Goal: Task Accomplishment & Management: Manage account settings

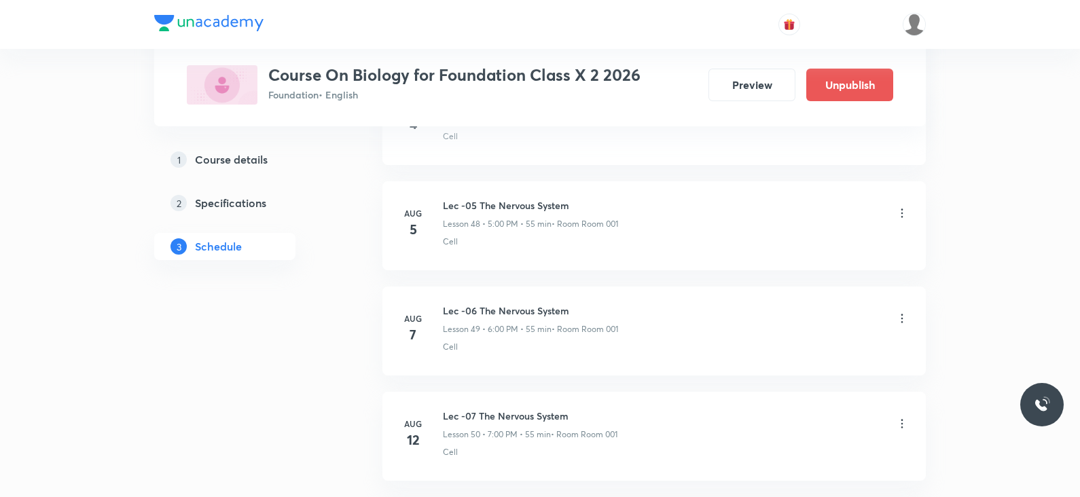
scroll to position [5746, 0]
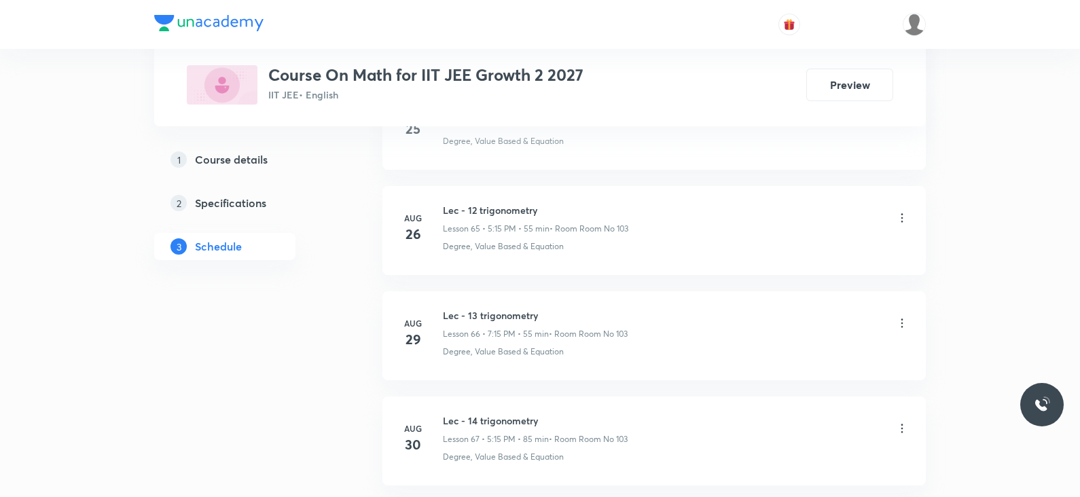
scroll to position [7735, 0]
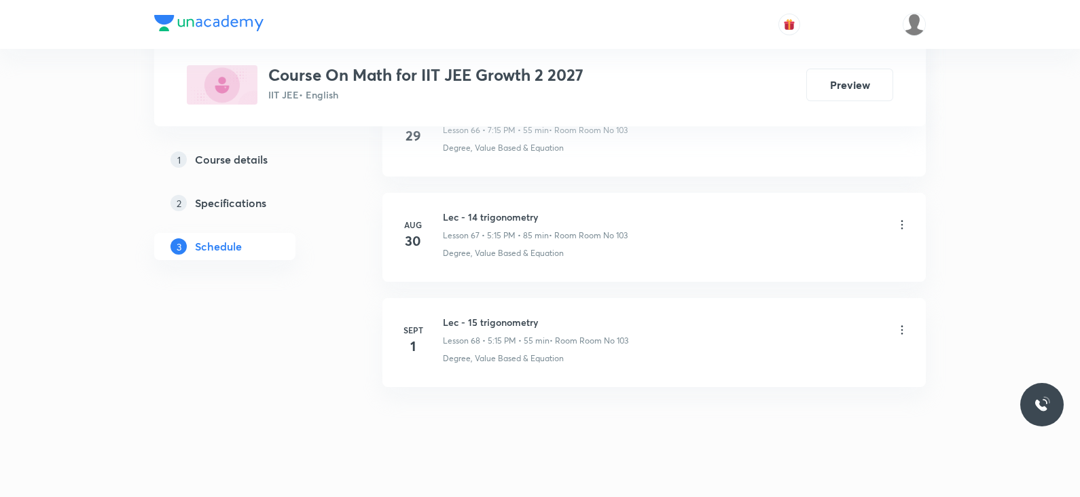
click at [496, 315] on h6 "Lec - 15 trigonometry" at bounding box center [535, 322] width 185 height 14
copy h6 "Lec - 15 trigonometry"
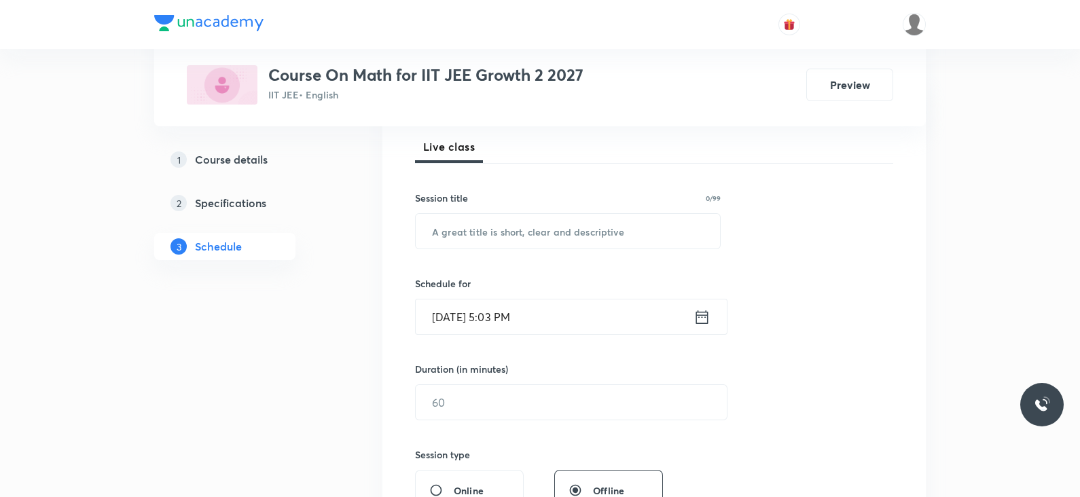
scroll to position [195, 0]
click at [478, 234] on input "text" at bounding box center [568, 230] width 304 height 35
paste input "Lec - 15 trigonometry"
click at [469, 232] on input "Lec - 15 trigonometry" at bounding box center [568, 230] width 304 height 35
type input "Lec - 16 trigonometry"
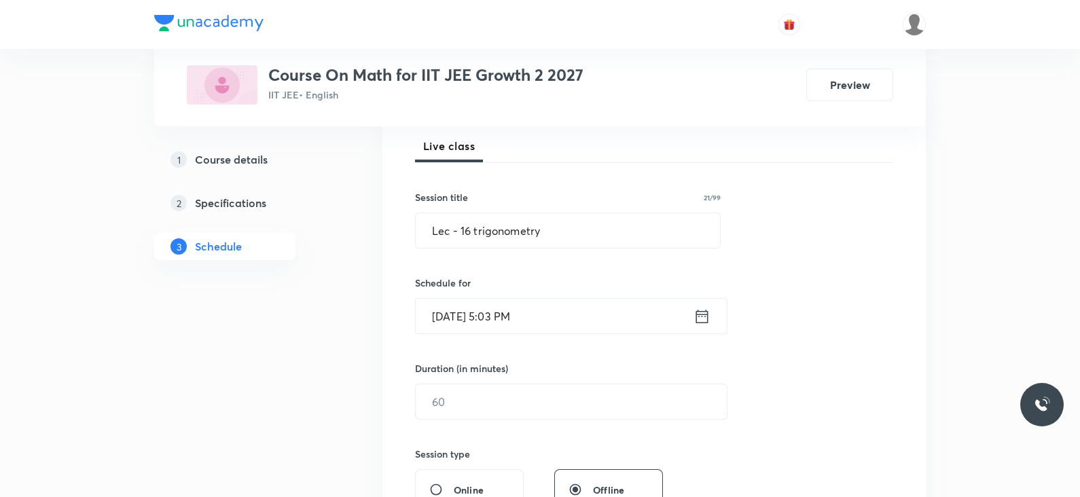
click at [700, 316] on icon at bounding box center [702, 316] width 17 height 19
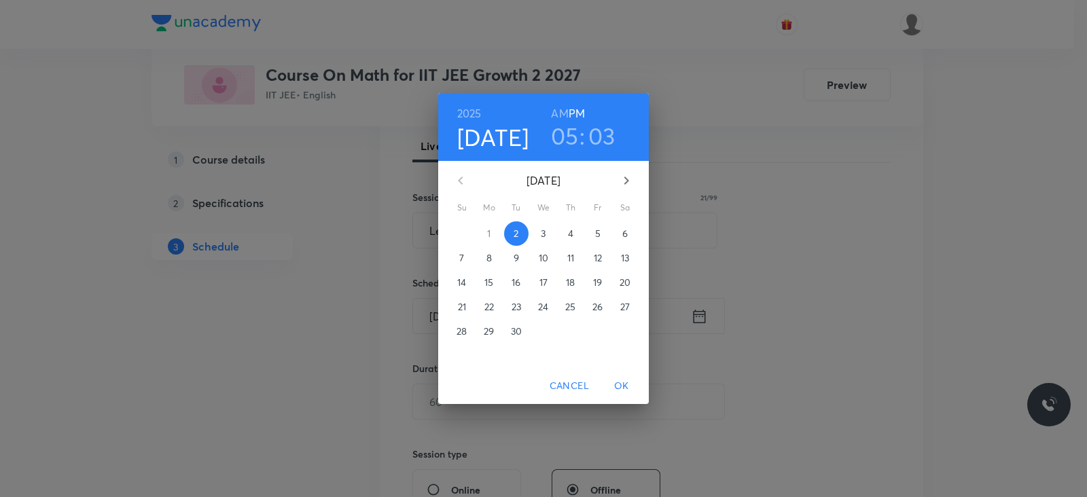
click at [602, 134] on h3 "03" at bounding box center [601, 136] width 27 height 29
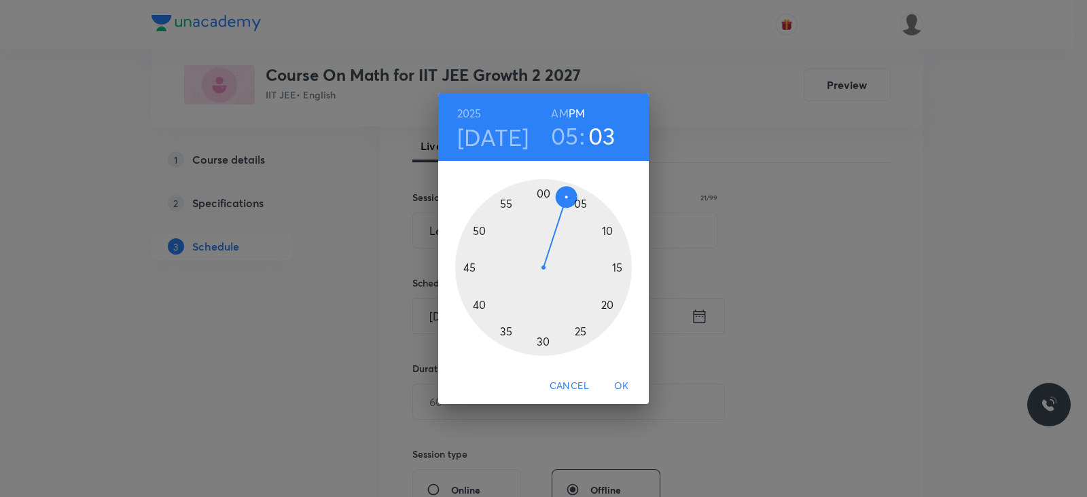
click at [580, 332] on div at bounding box center [543, 267] width 177 height 177
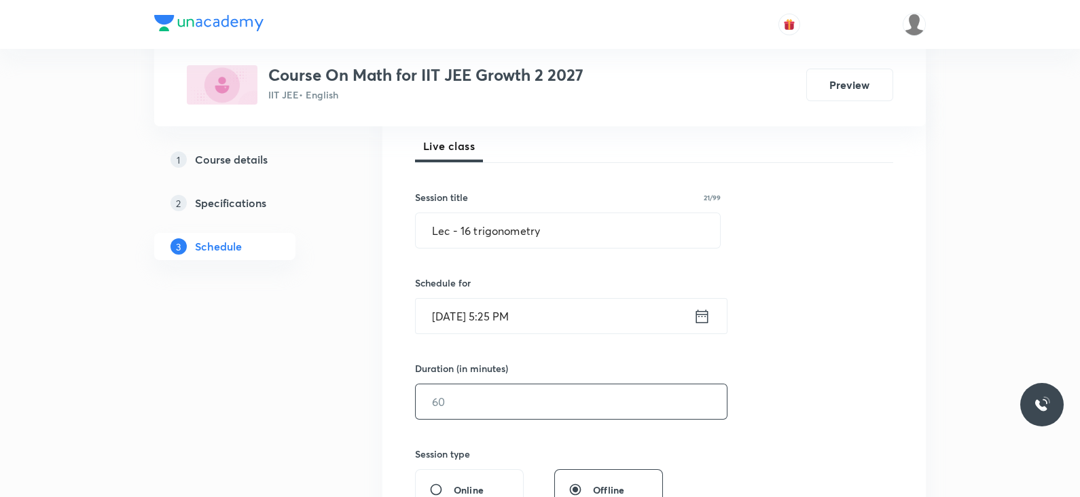
click at [463, 404] on input "text" at bounding box center [571, 402] width 311 height 35
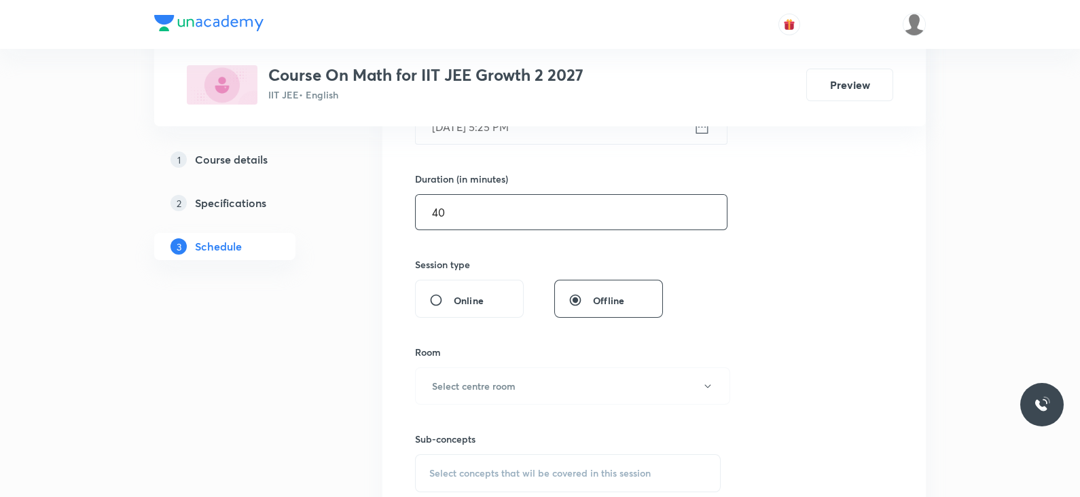
scroll to position [385, 0]
type input "40"
click at [478, 385] on h6 "Select centre room" at bounding box center [474, 385] width 84 height 14
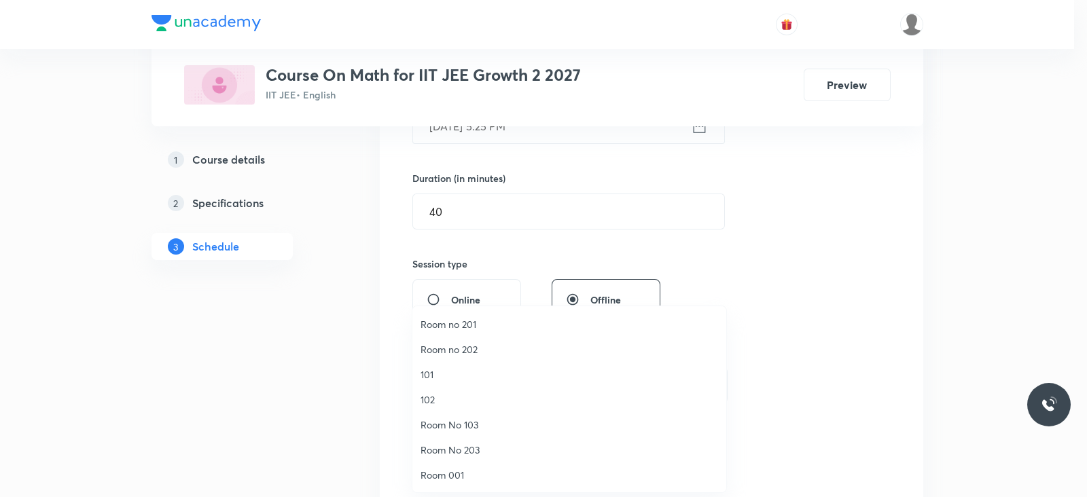
click at [452, 426] on span "Room No 103" at bounding box center [570, 425] width 298 height 14
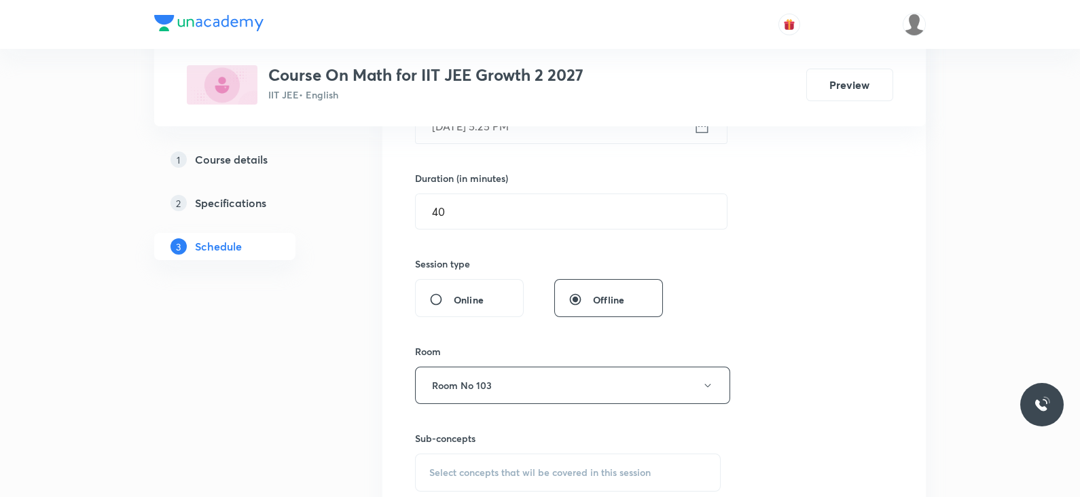
scroll to position [469, 0]
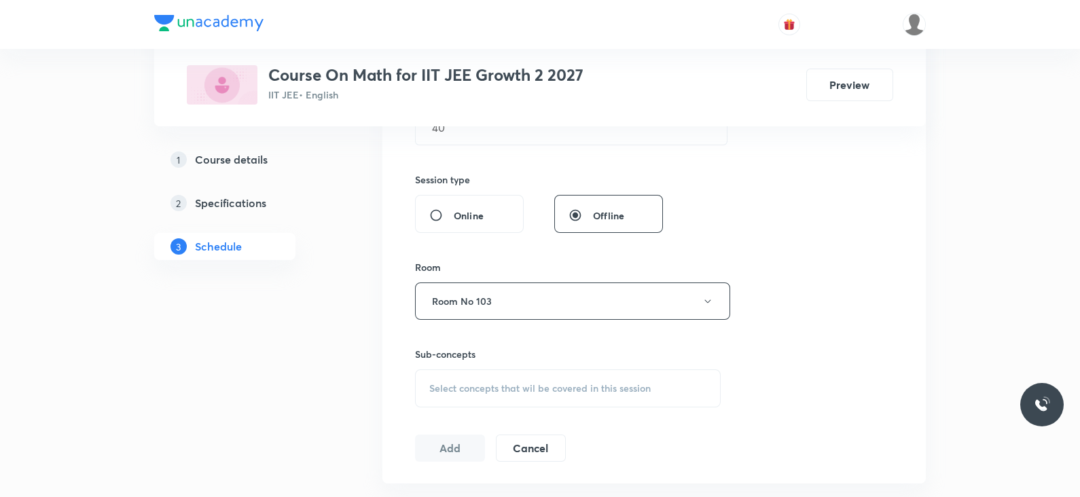
click at [531, 385] on span "Select concepts that wil be covered in this session" at bounding box center [539, 388] width 221 height 11
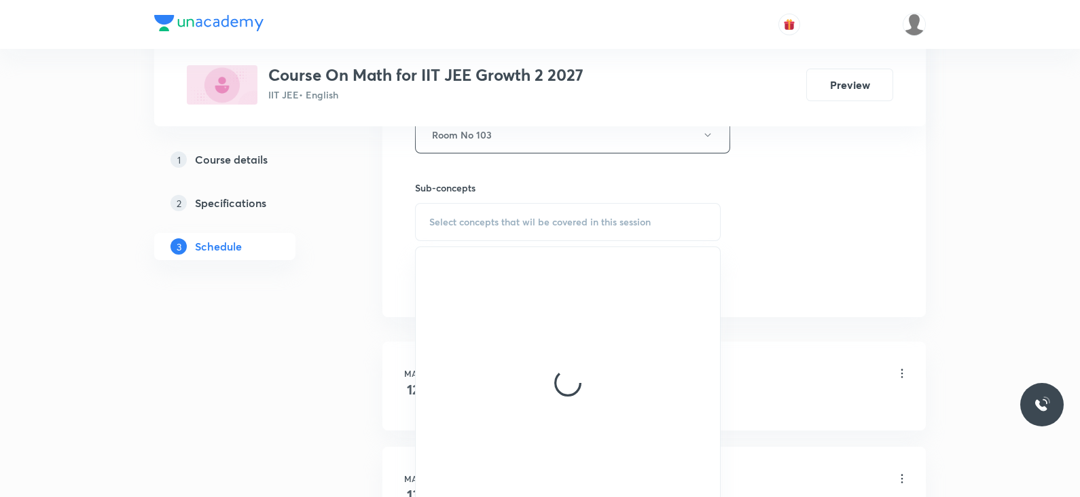
scroll to position [637, 0]
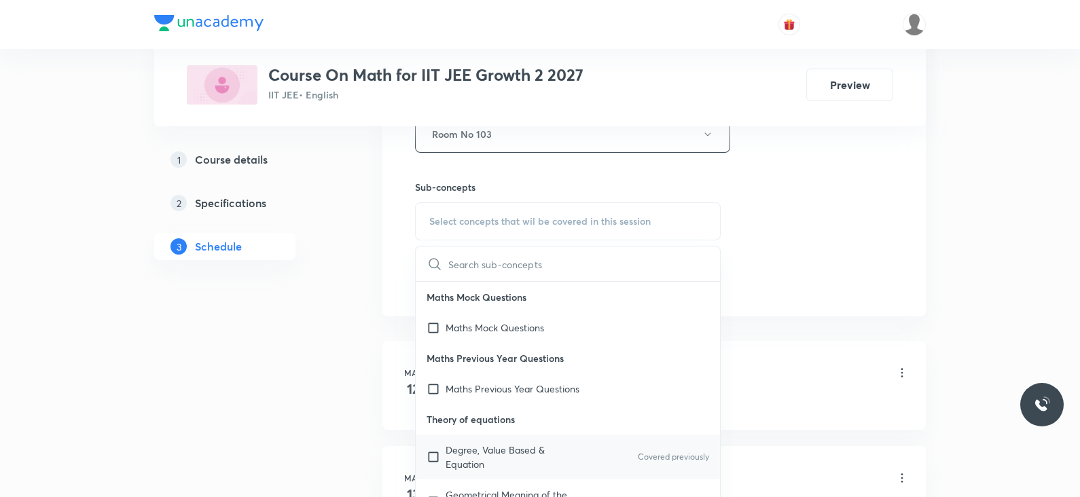
click at [488, 461] on p "Degree, Value Based & Equation" at bounding box center [514, 457] width 137 height 29
checkbox input "true"
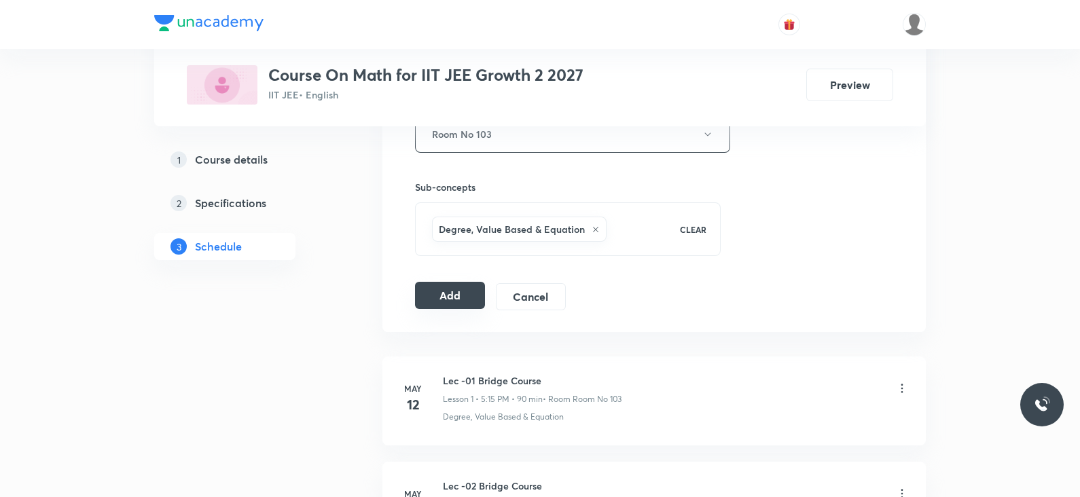
click at [431, 298] on button "Add" at bounding box center [450, 295] width 70 height 27
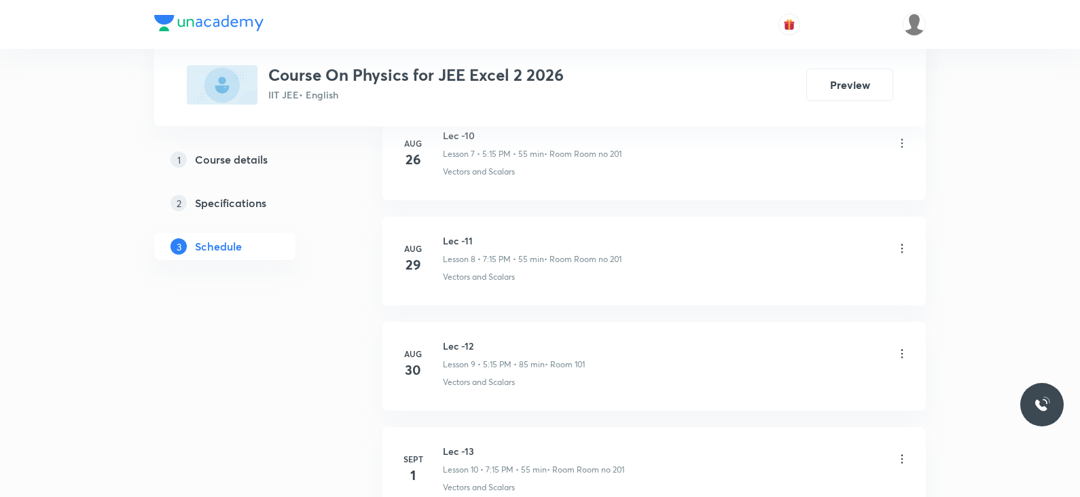
scroll to position [1641, 0]
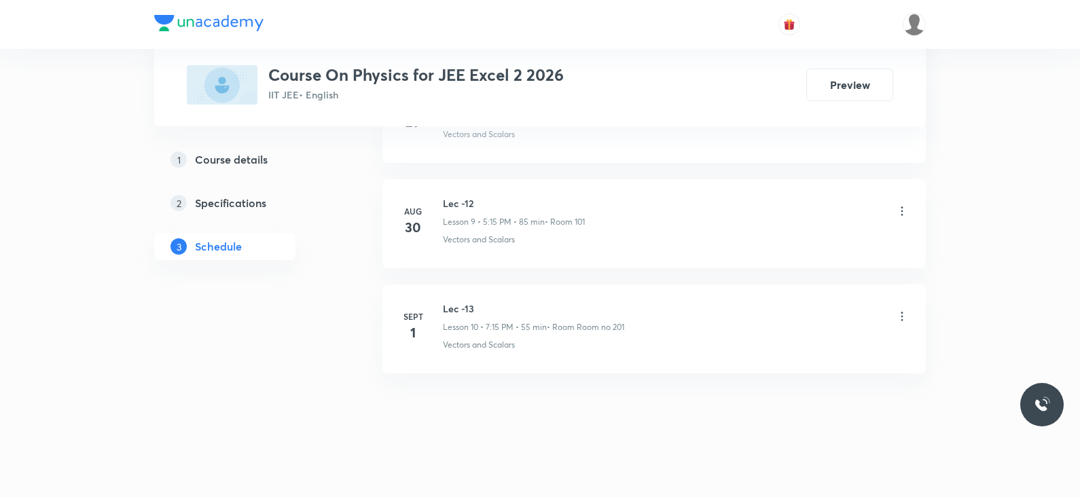
click at [472, 302] on h6 "Lec -13" at bounding box center [533, 309] width 181 height 14
copy h6 "Lec -13"
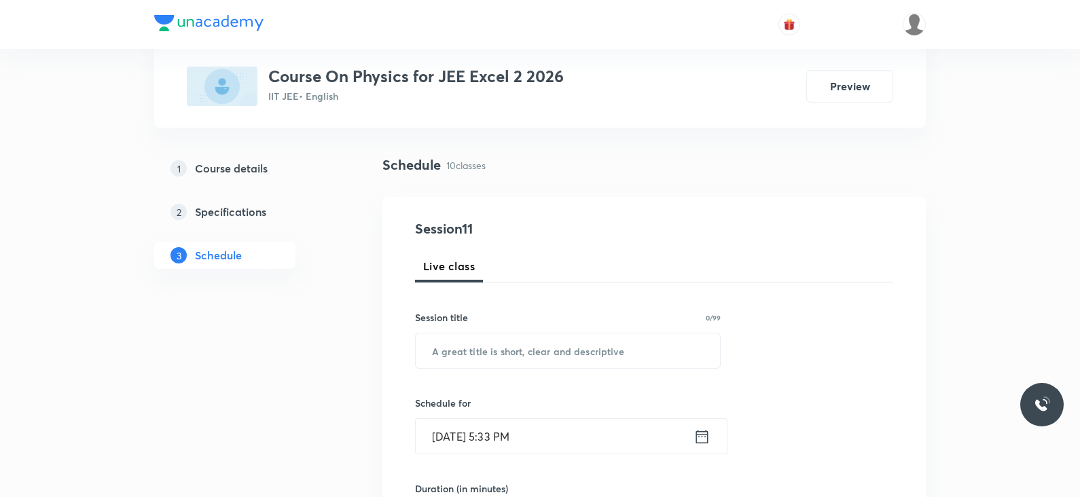
scroll to position [0, 0]
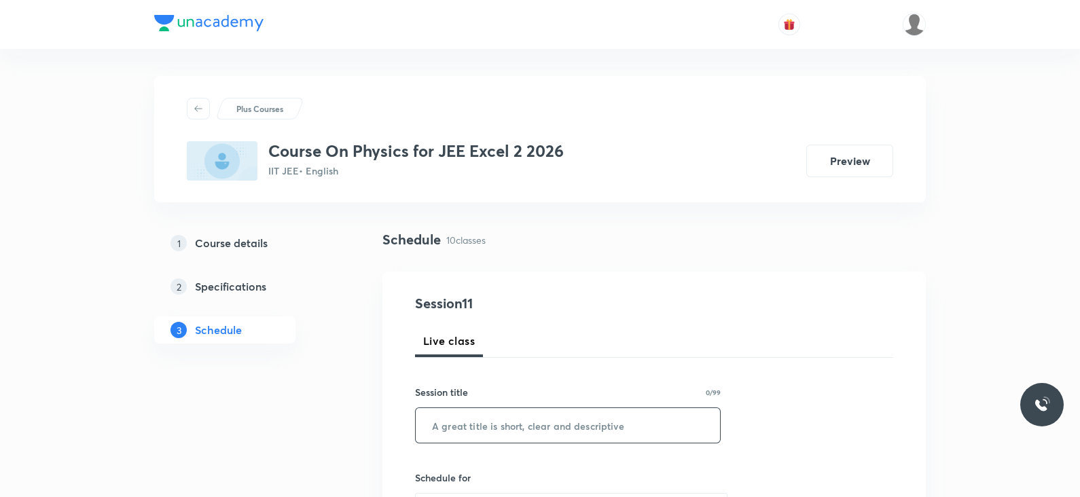
click at [476, 427] on input "text" at bounding box center [568, 425] width 304 height 35
paste input "Lec -13"
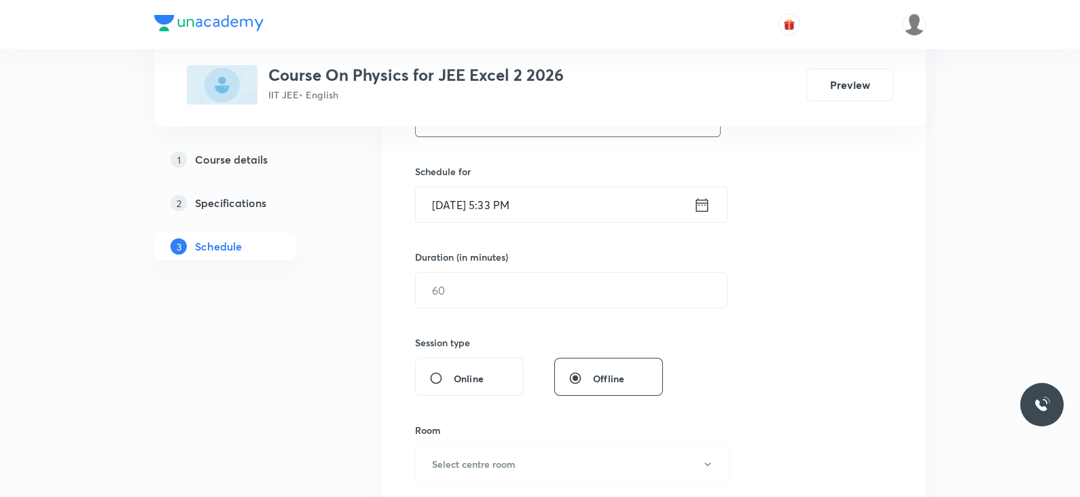
scroll to position [307, 0]
type input "Lec -14"
click at [710, 195] on icon at bounding box center [702, 204] width 17 height 19
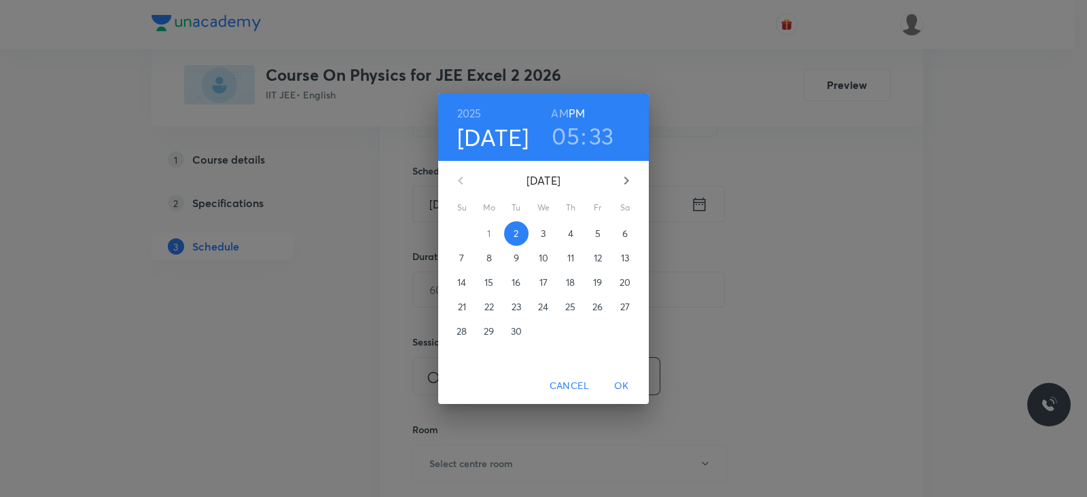
click at [565, 135] on h3 "05" at bounding box center [566, 136] width 28 height 29
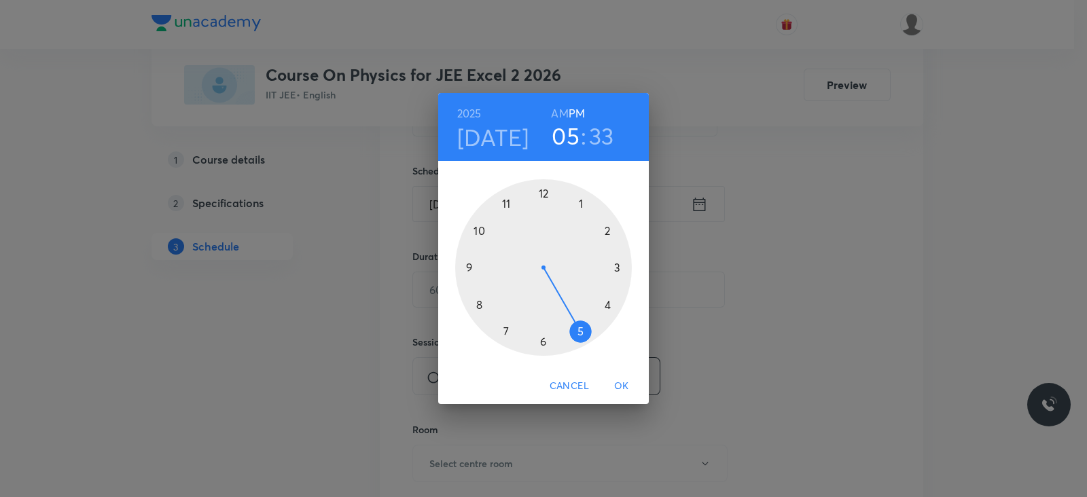
click at [505, 331] on div at bounding box center [543, 267] width 177 height 177
click at [611, 269] on div at bounding box center [543, 267] width 177 height 177
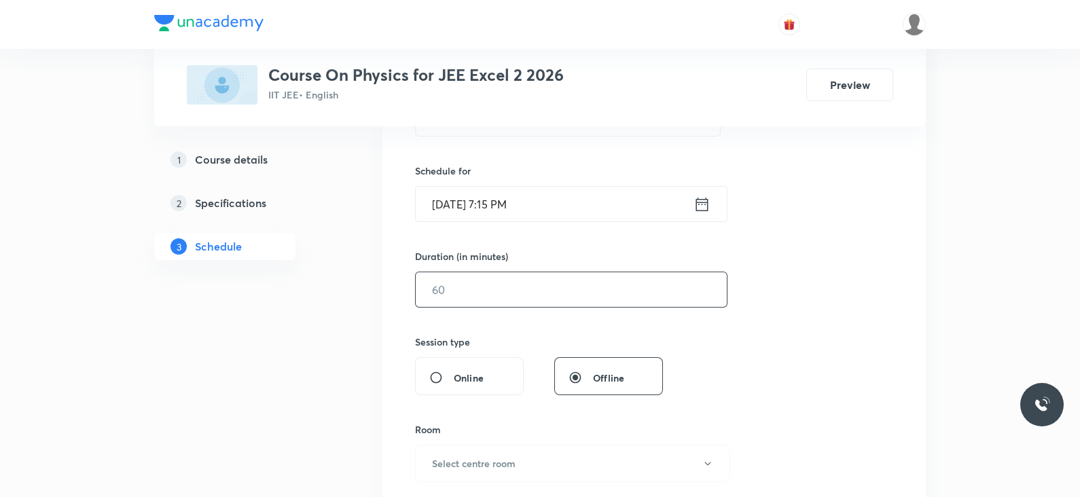
click at [564, 280] on input "text" at bounding box center [571, 289] width 311 height 35
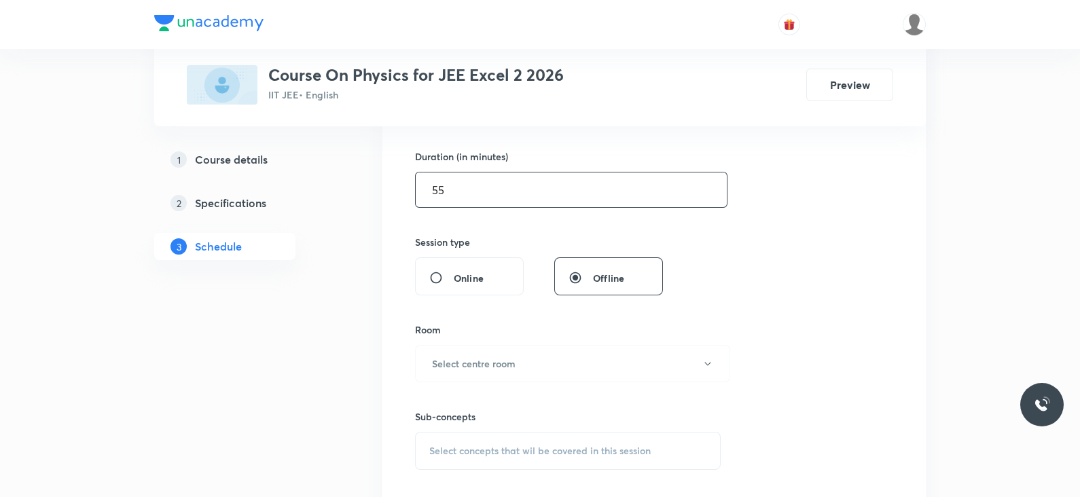
scroll to position [417, 0]
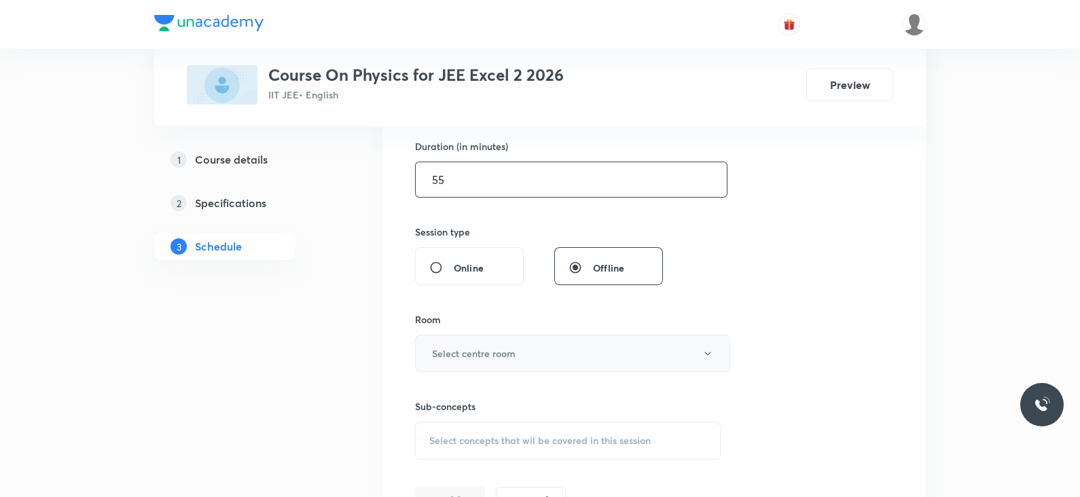
type input "55"
click at [509, 361] on button "Select centre room" at bounding box center [572, 353] width 315 height 37
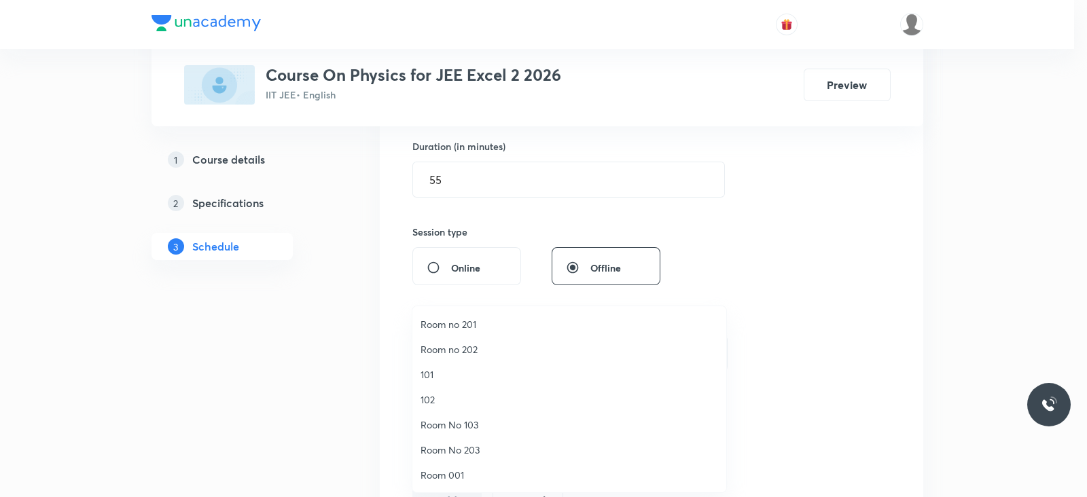
click at [448, 325] on span "Room no 201" at bounding box center [570, 324] width 298 height 14
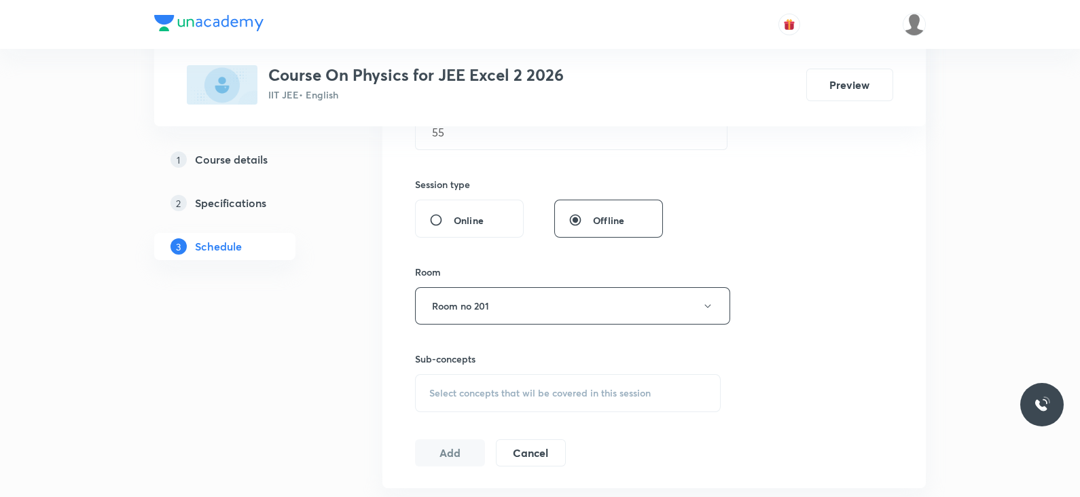
scroll to position [469, 0]
click at [608, 393] on span "Select concepts that wil be covered in this session" at bounding box center [539, 388] width 221 height 11
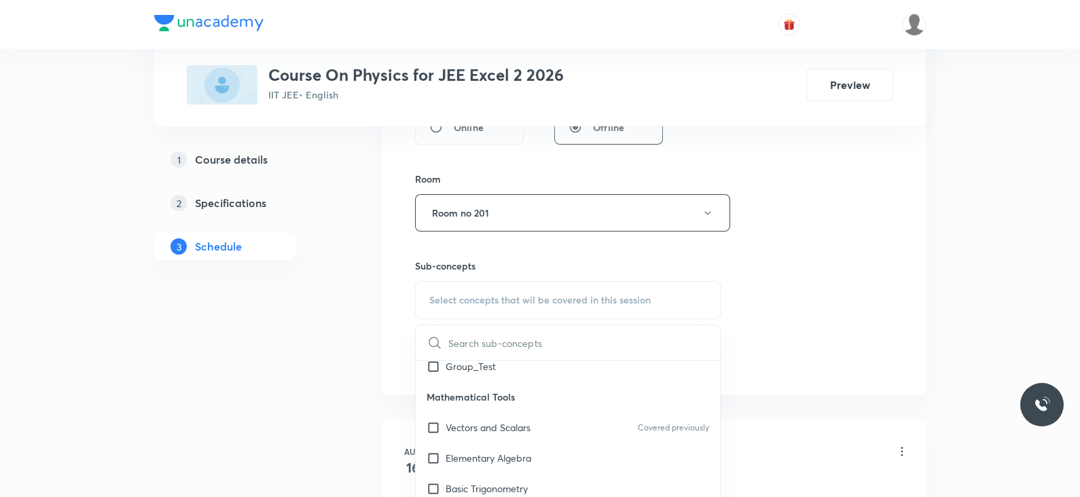
scroll to position [77, 0]
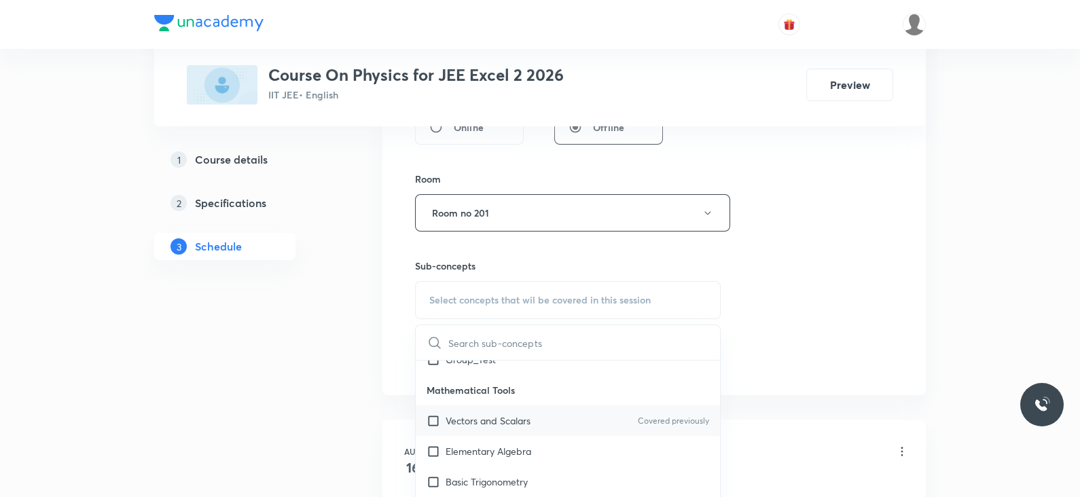
click at [535, 417] on div "Vectors and Scalars Covered previously" at bounding box center [568, 421] width 304 height 31
checkbox input "true"
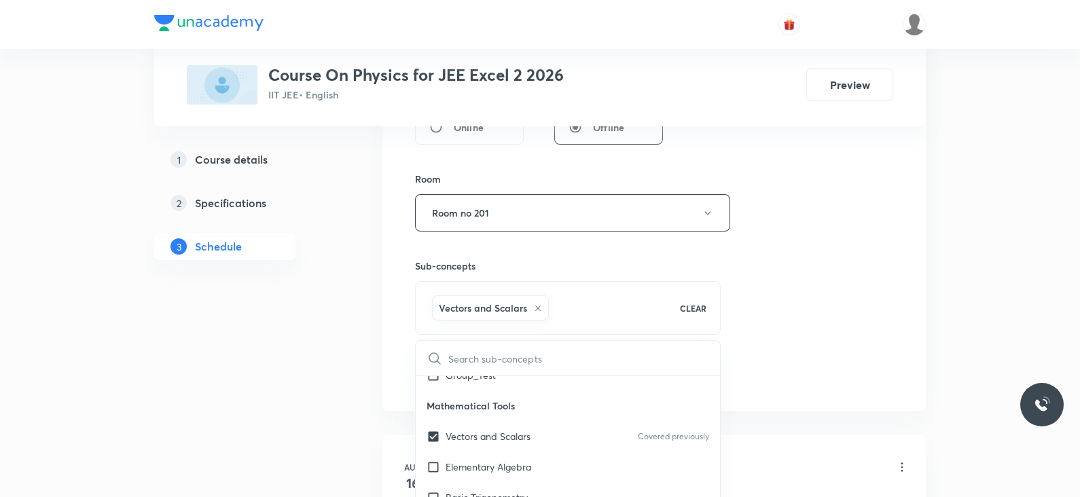
click at [828, 304] on div "Session 11 Live class Session title 7/99 Lec -14 ​ Schedule for Sept 2, 2025, 7…" at bounding box center [654, 63] width 478 height 654
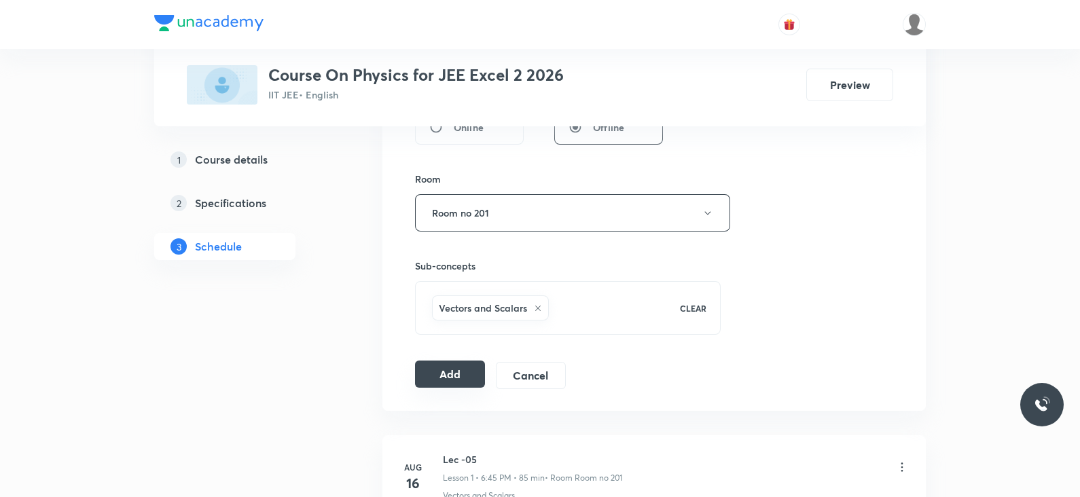
click at [468, 372] on button "Add" at bounding box center [450, 374] width 70 height 27
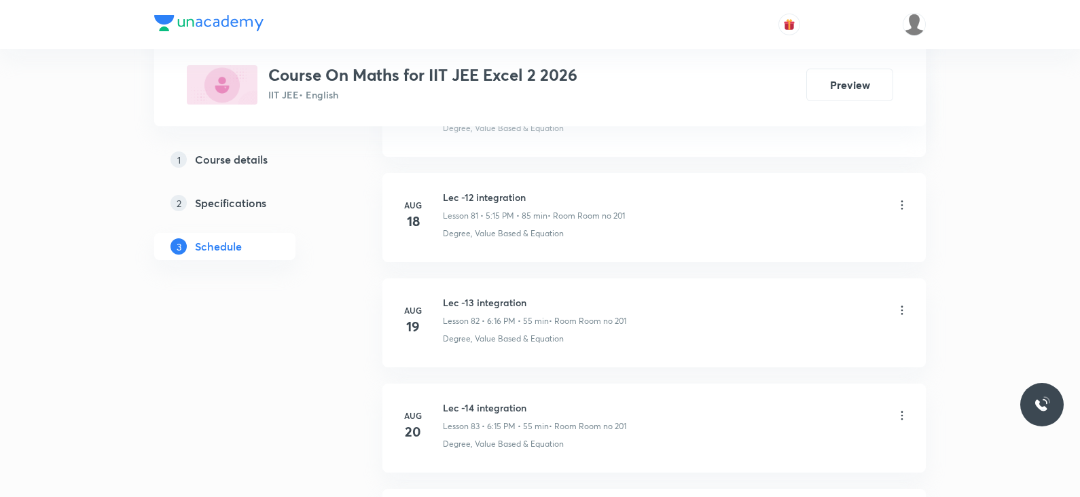
scroll to position [10151, 0]
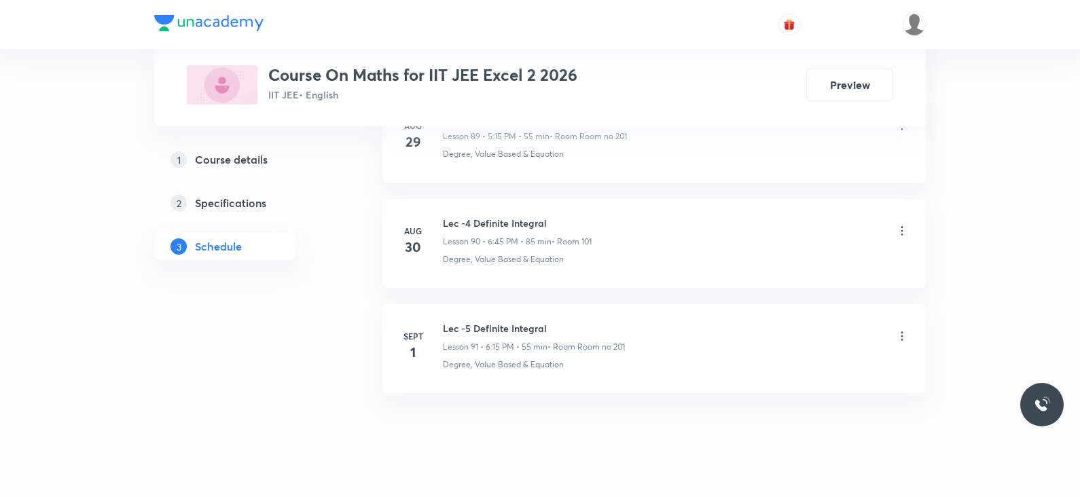
click at [525, 321] on h6 "Lec -5 Definite Integral" at bounding box center [534, 328] width 182 height 14
copy h6 "Lec -5 Definite Integral"
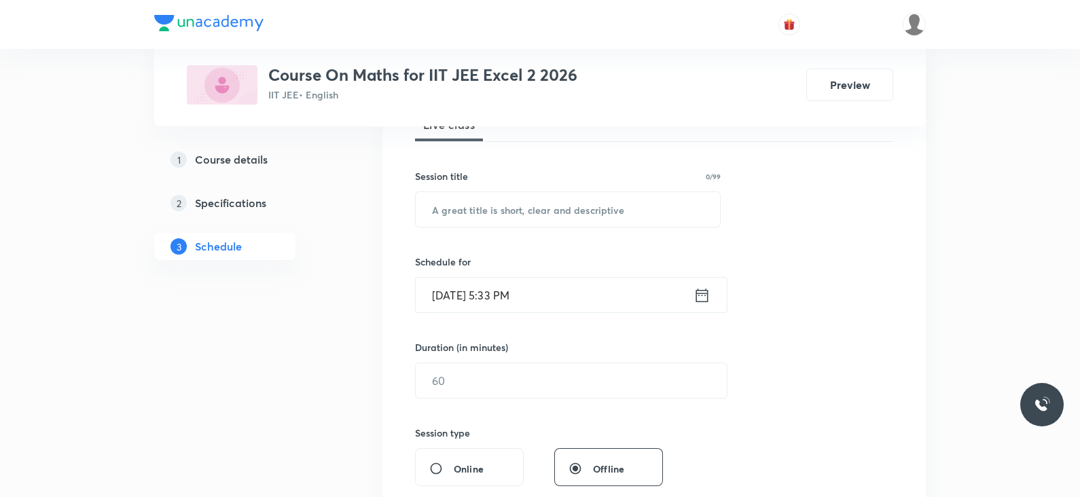
scroll to position [0, 0]
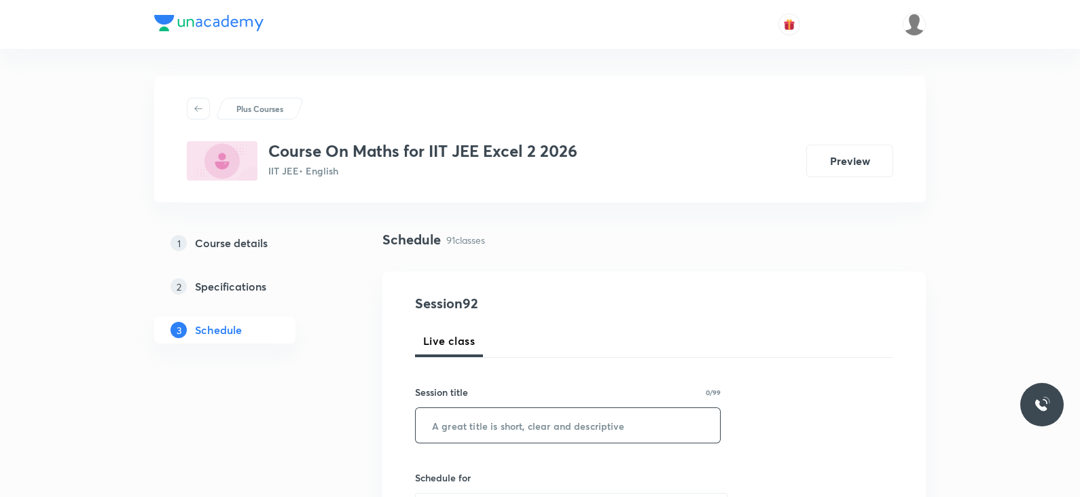
click at [500, 424] on input "text" at bounding box center [568, 425] width 304 height 35
paste input "Lec -5 Definite Integral"
click at [464, 425] on input "Lec -5 Definite Integral" at bounding box center [568, 425] width 304 height 35
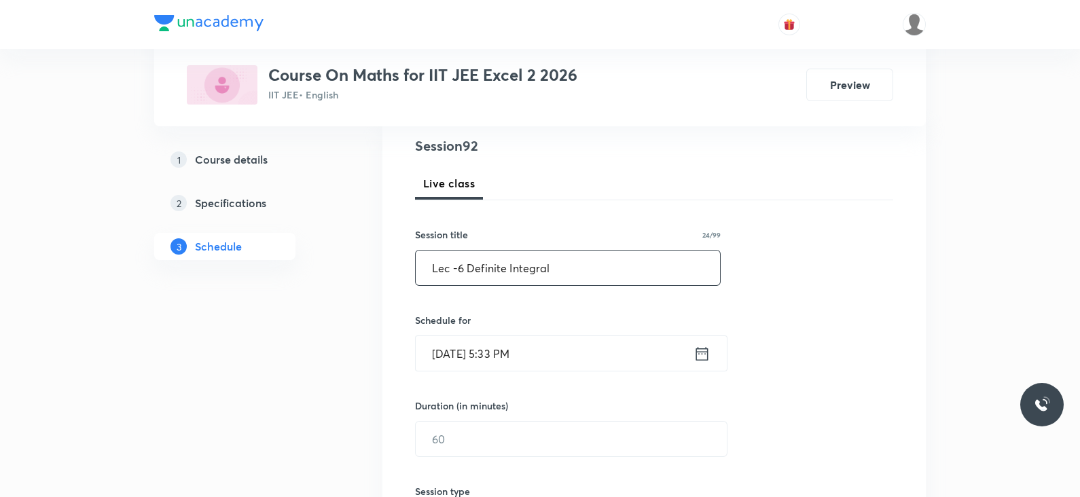
scroll to position [159, 0]
type input "Lec -6 Definite Integral"
click at [696, 351] on icon at bounding box center [702, 352] width 12 height 14
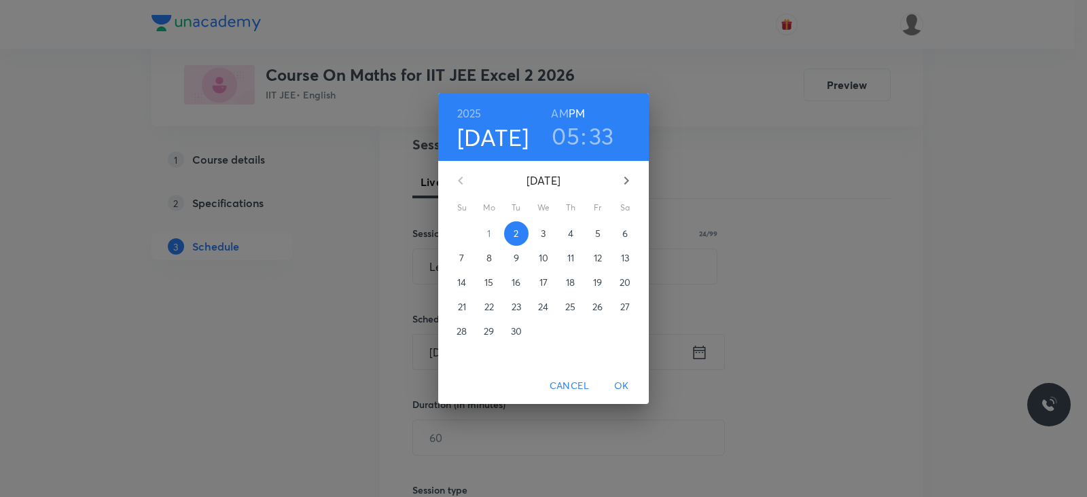
click at [570, 128] on h3 "05" at bounding box center [566, 136] width 28 height 29
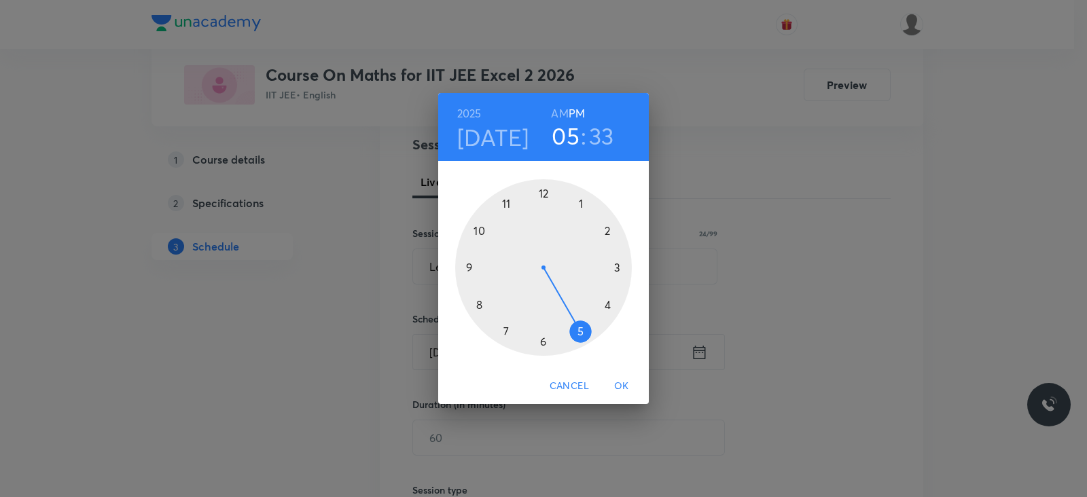
click at [542, 347] on div at bounding box center [543, 267] width 177 height 177
click at [616, 270] on div at bounding box center [543, 267] width 177 height 177
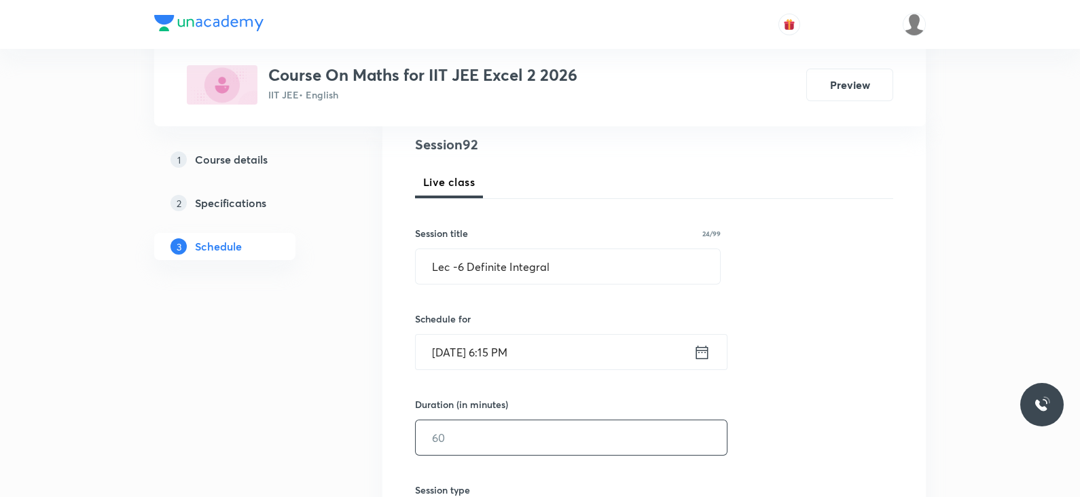
click at [457, 436] on input "text" at bounding box center [571, 438] width 311 height 35
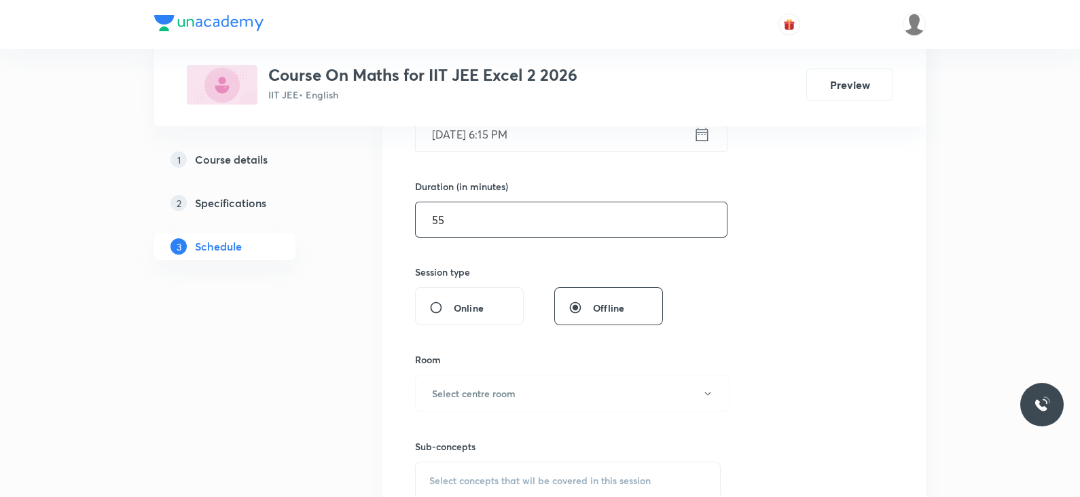
scroll to position [383, 0]
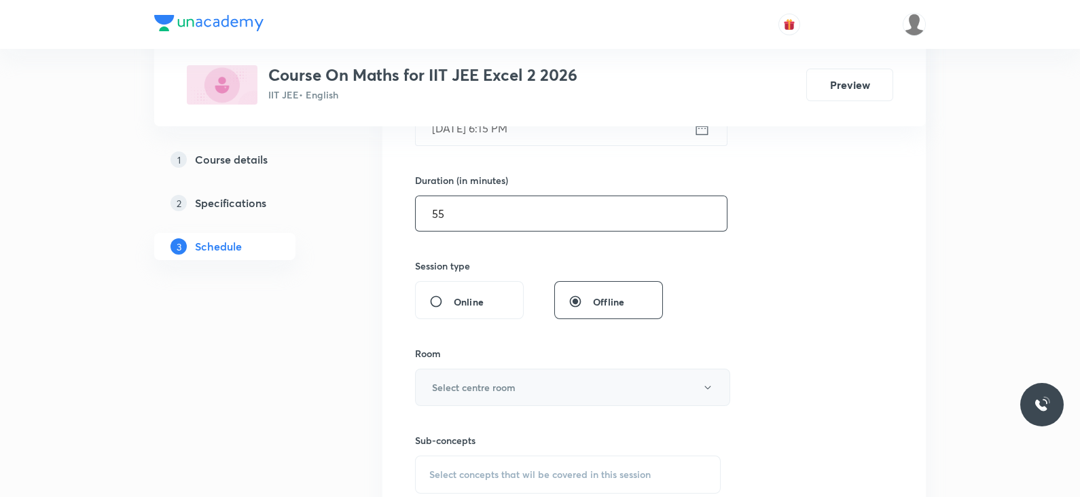
type input "55"
click at [488, 388] on h6 "Select centre room" at bounding box center [474, 387] width 84 height 14
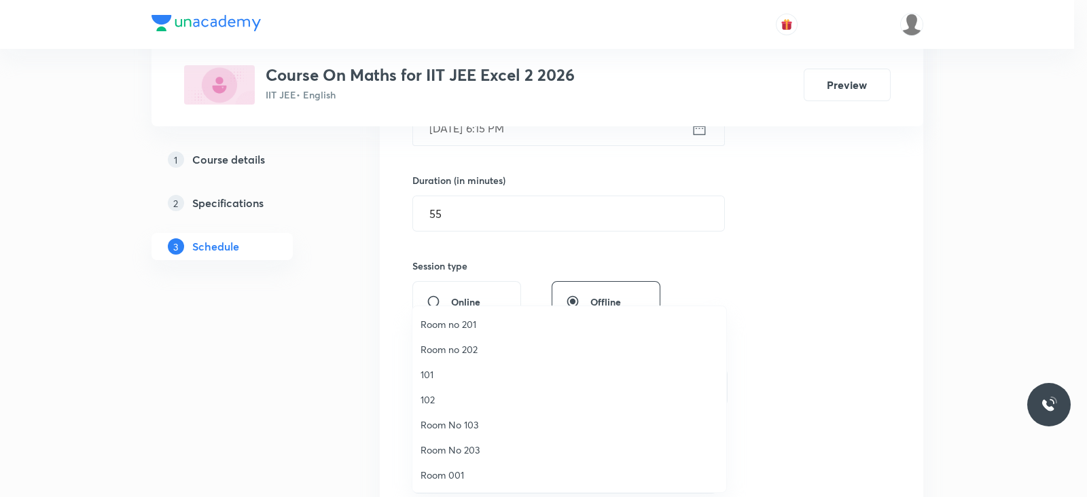
click at [472, 321] on span "Room no 201" at bounding box center [570, 324] width 298 height 14
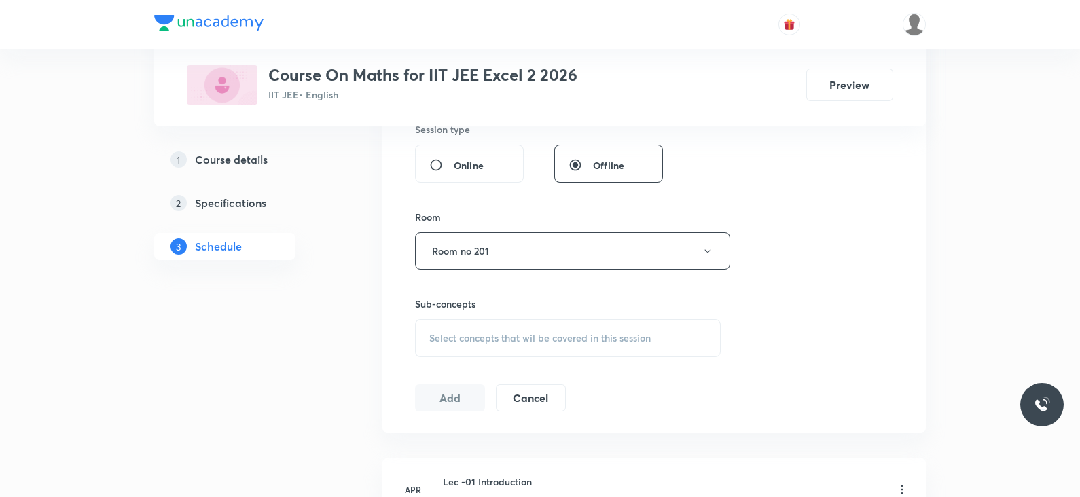
scroll to position [520, 0]
click at [493, 327] on div "Select concepts that wil be covered in this session" at bounding box center [568, 338] width 306 height 38
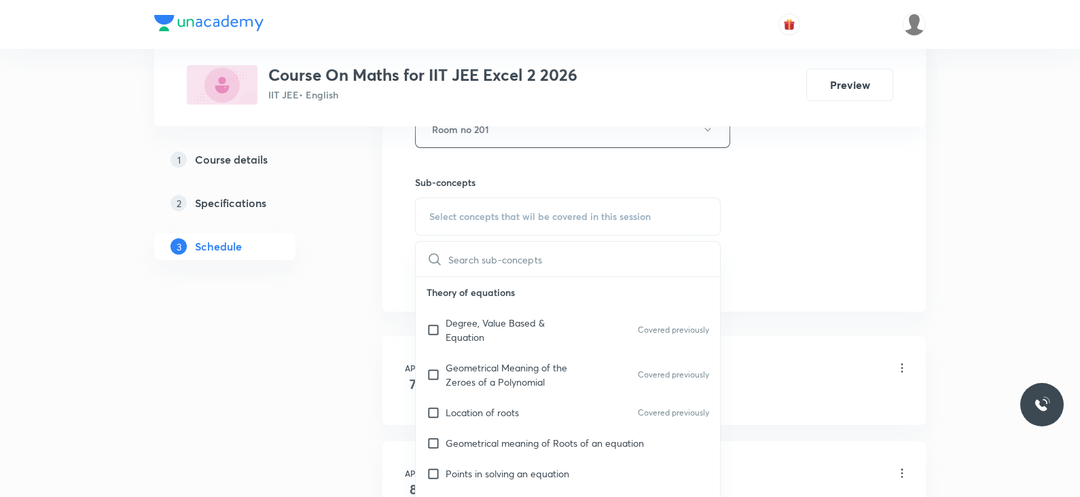
scroll to position [643, 0]
click at [489, 327] on p "Degree, Value Based & Equation" at bounding box center [514, 329] width 137 height 29
checkbox input "true"
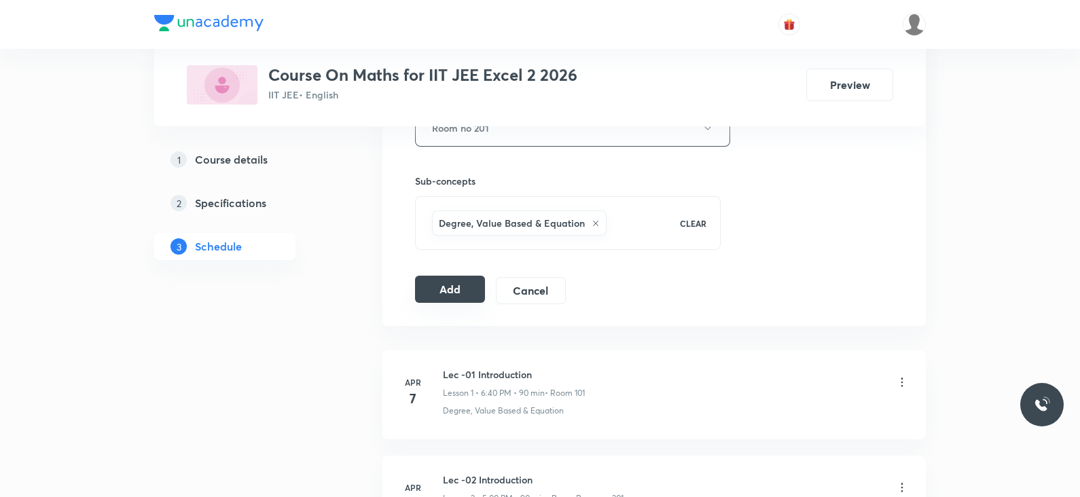
click at [422, 287] on button "Add" at bounding box center [450, 289] width 70 height 27
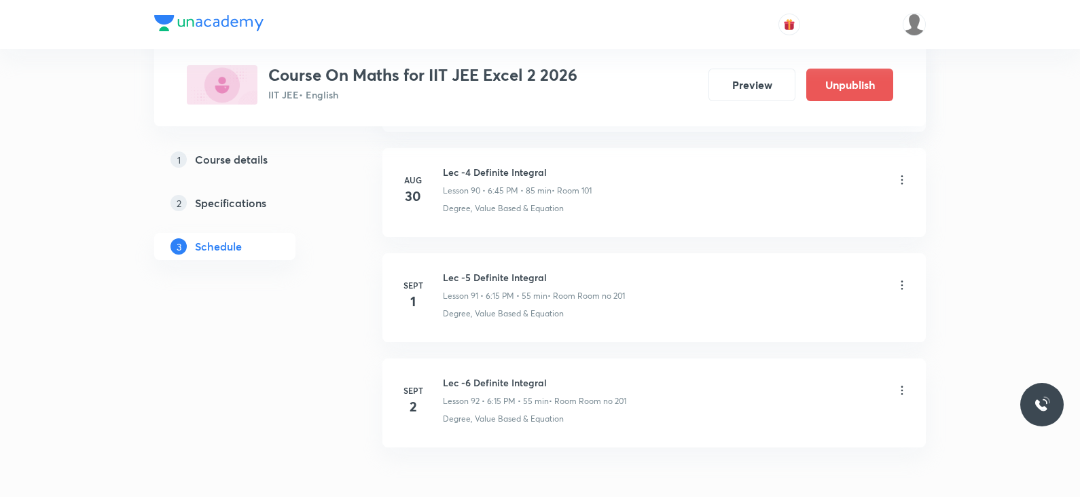
scroll to position [9633, 0]
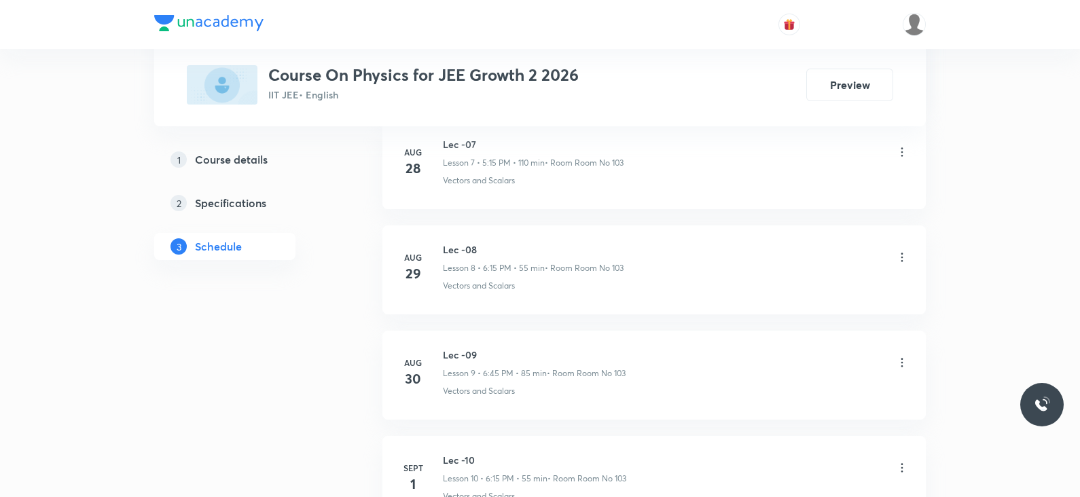
scroll to position [1641, 0]
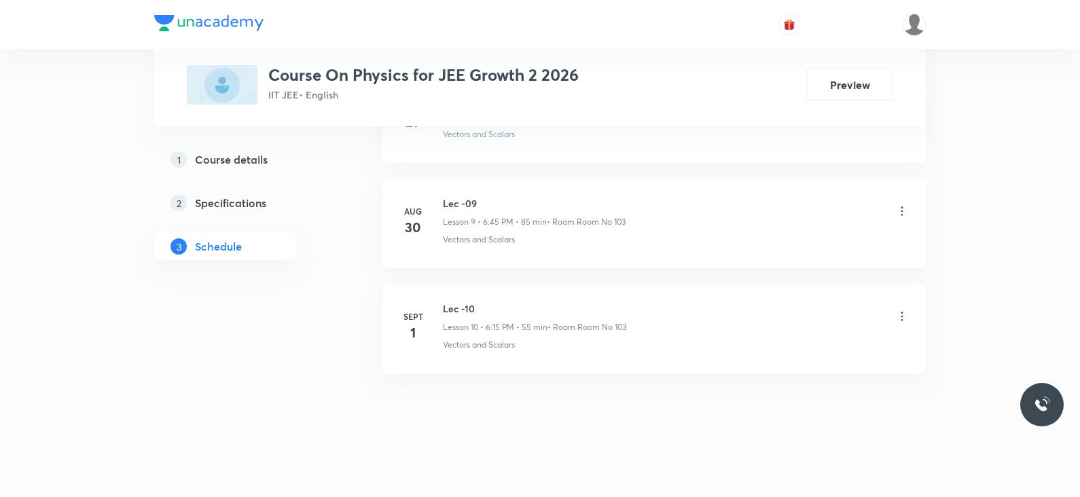
click at [462, 302] on h6 "Lec -10" at bounding box center [534, 309] width 183 height 14
copy h6 "Lec -10"
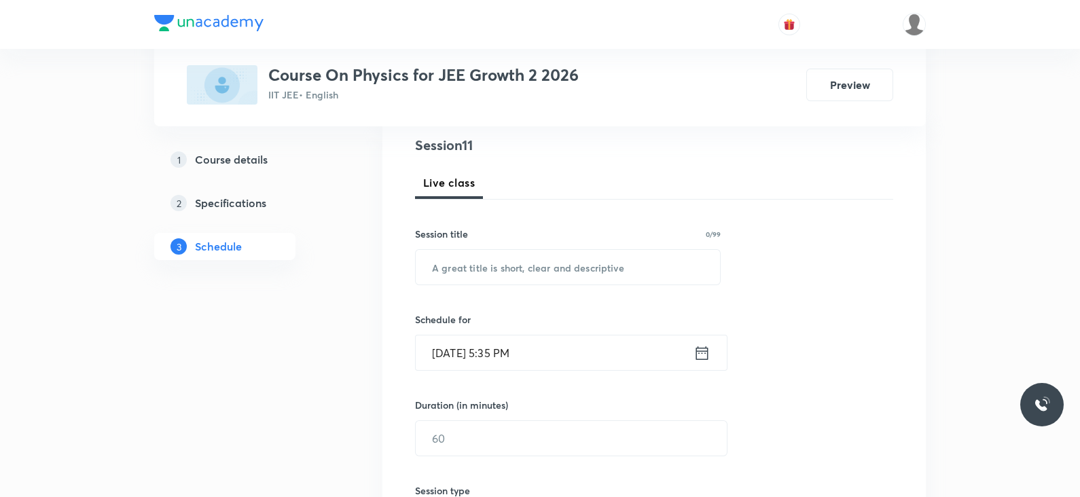
scroll to position [0, 0]
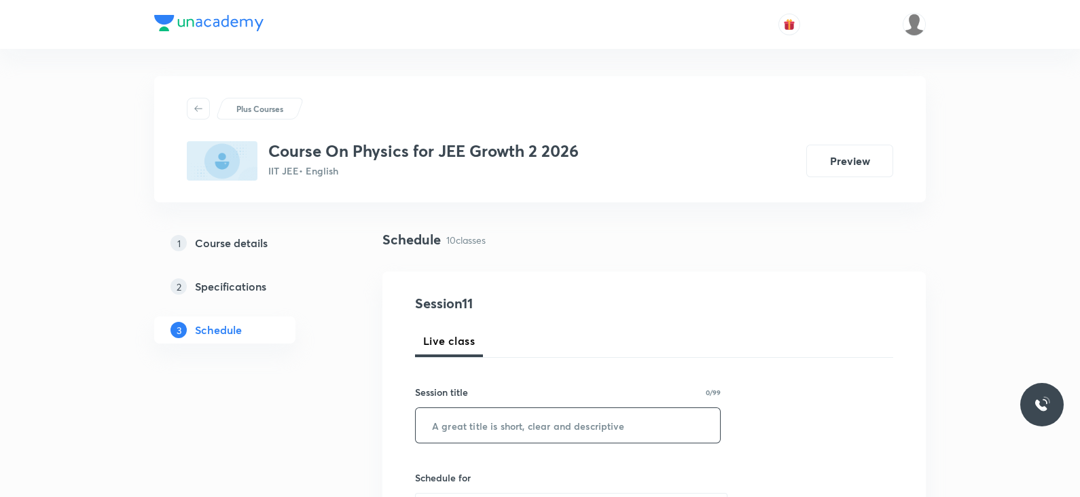
click at [490, 420] on input "text" at bounding box center [568, 425] width 304 height 35
paste input "Lec -10"
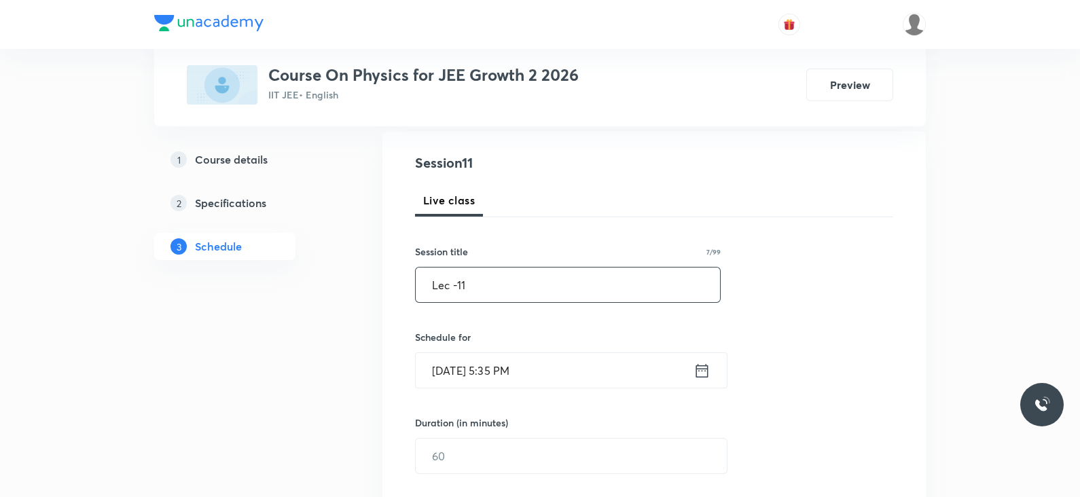
scroll to position [154, 0]
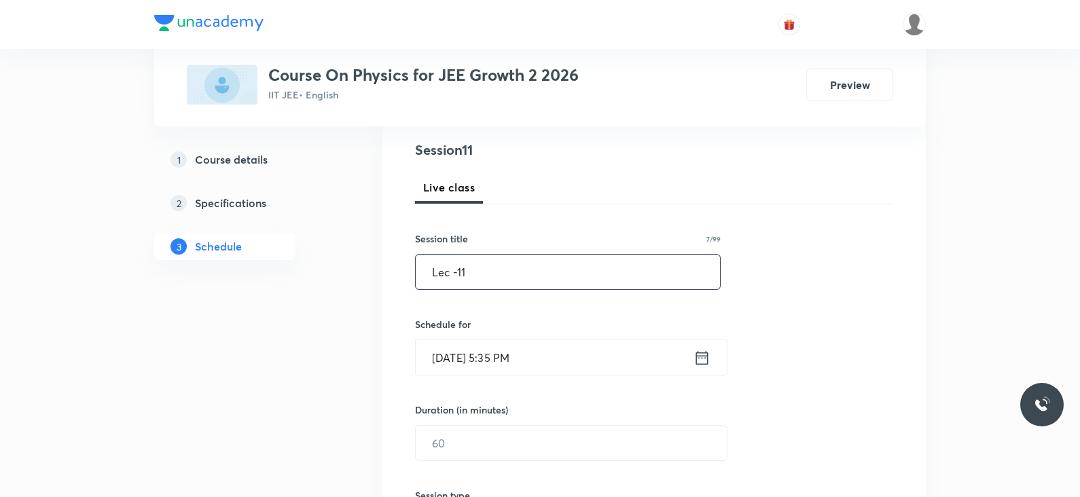
type input "Lec -11"
click at [694, 359] on icon at bounding box center [702, 358] width 17 height 19
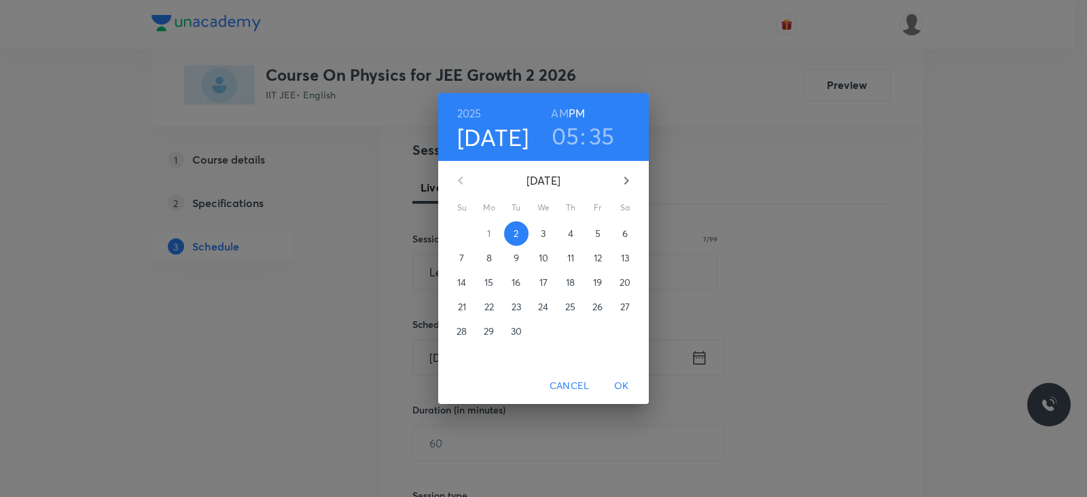
click at [567, 141] on h3 "05" at bounding box center [566, 136] width 28 height 29
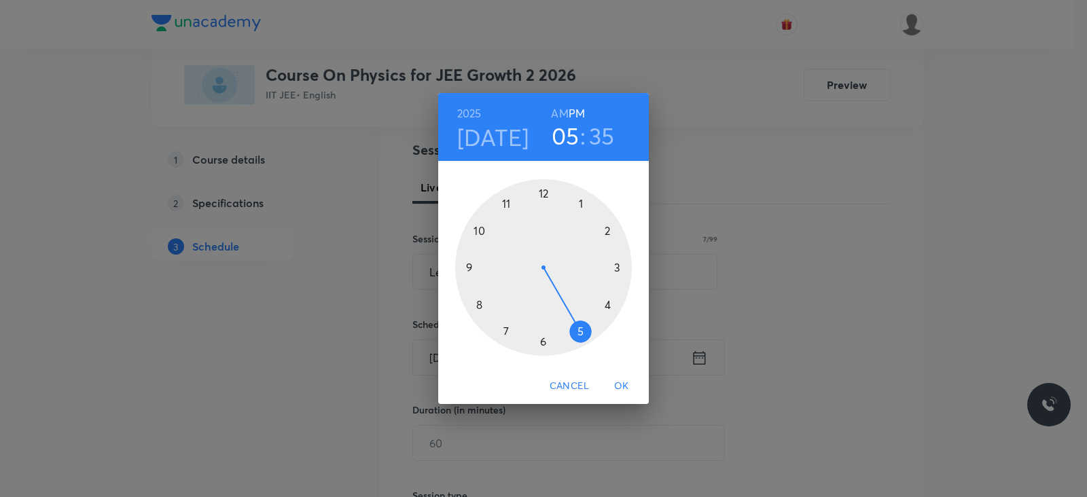
click at [543, 340] on div at bounding box center [543, 267] width 177 height 177
click at [618, 266] on div at bounding box center [543, 267] width 177 height 177
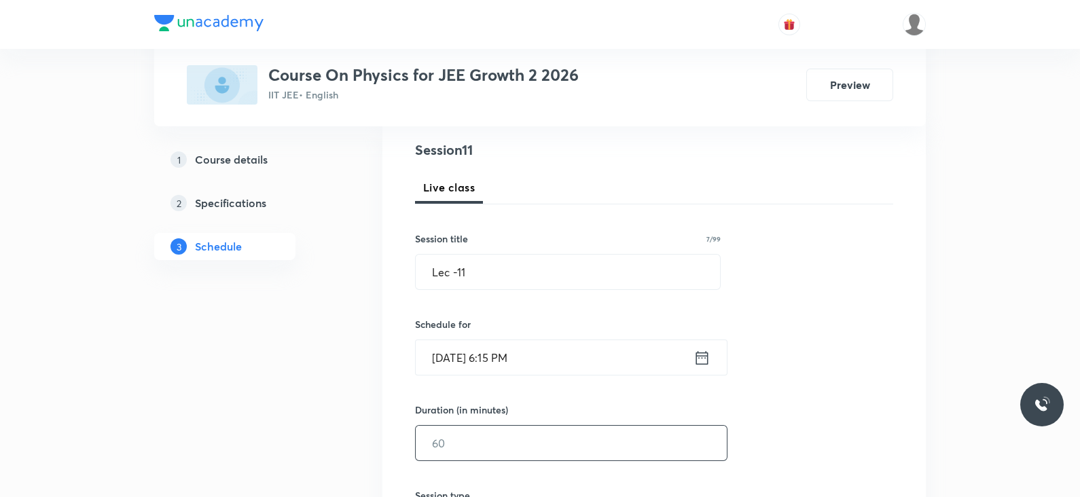
click at [515, 443] on input "text" at bounding box center [571, 443] width 311 height 35
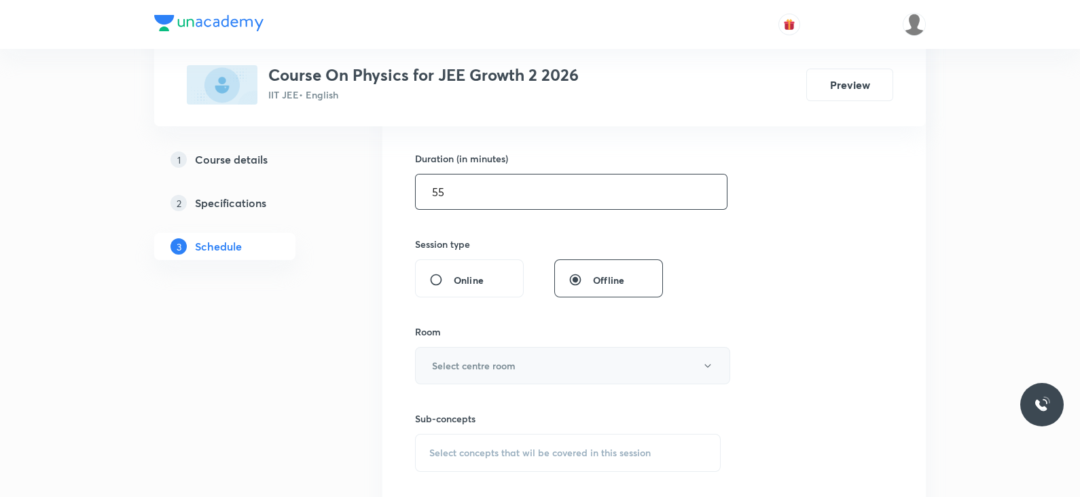
scroll to position [406, 0]
type input "55"
click at [536, 375] on button "Select centre room" at bounding box center [572, 364] width 315 height 37
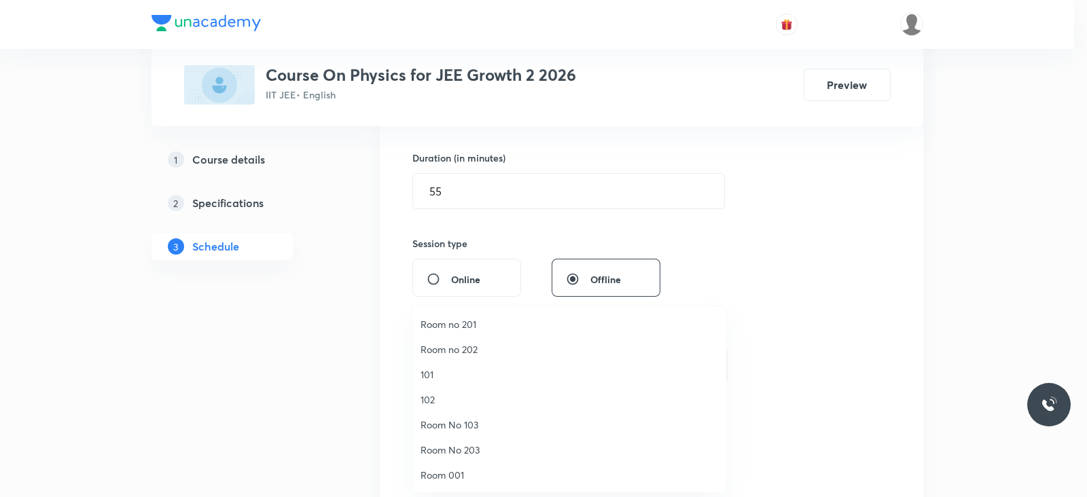
click at [456, 423] on span "Room No 103" at bounding box center [570, 425] width 298 height 14
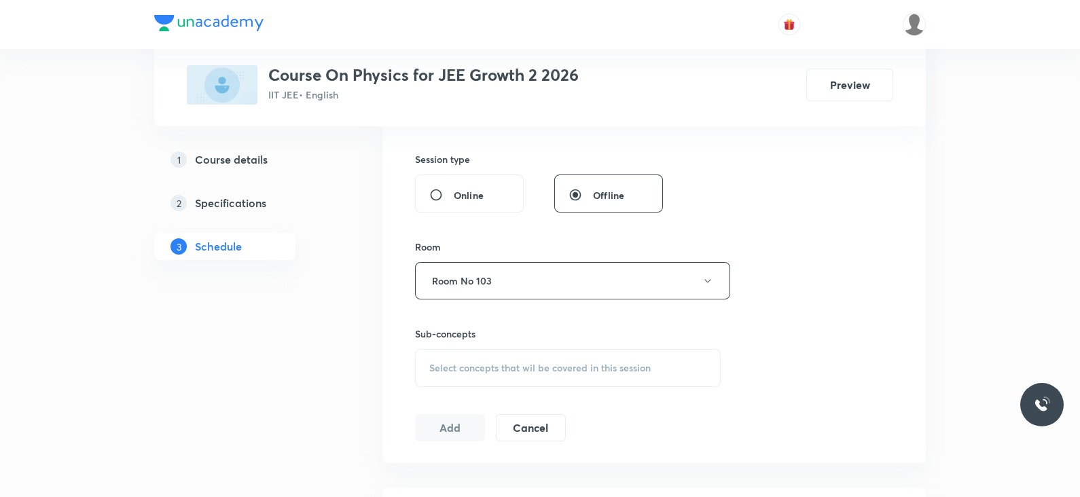
scroll to position [491, 0]
click at [525, 375] on div "Select concepts that wil be covered in this session" at bounding box center [568, 368] width 306 height 38
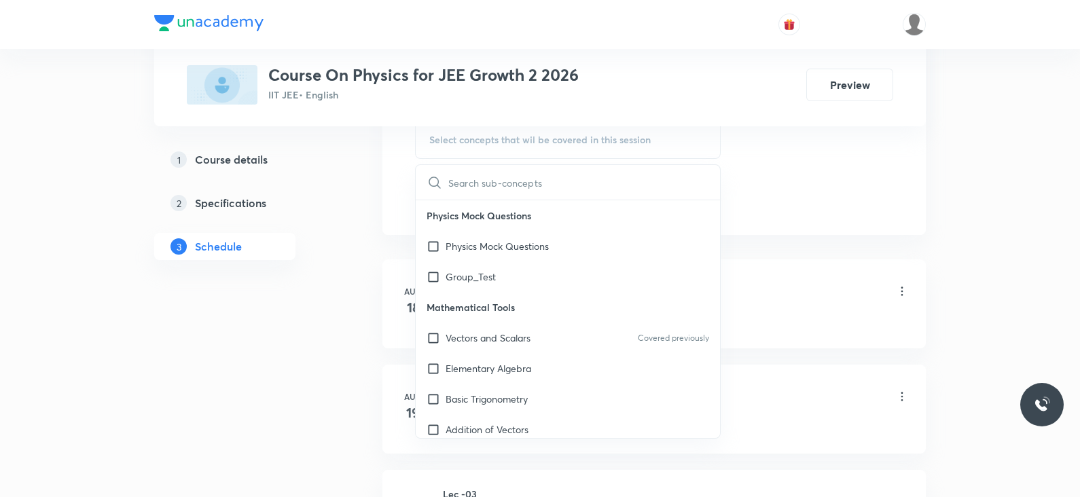
scroll to position [732, 0]
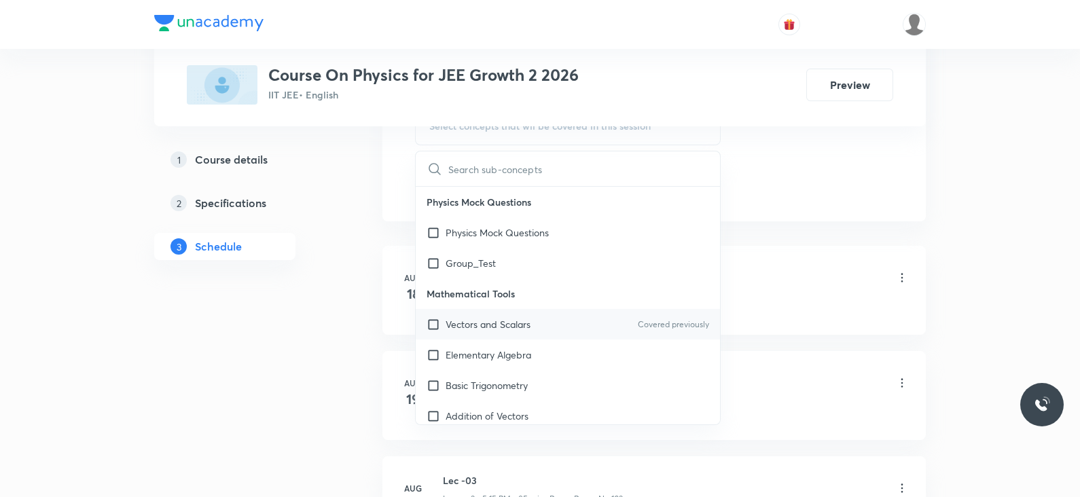
click at [514, 326] on p "Vectors and Scalars" at bounding box center [488, 324] width 85 height 14
checkbox input "true"
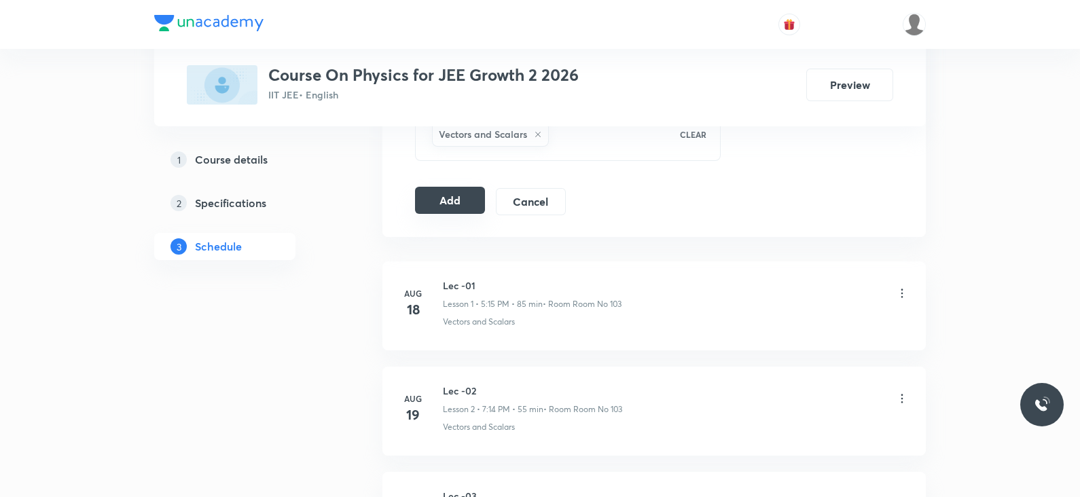
click at [448, 203] on button "Add" at bounding box center [450, 200] width 70 height 27
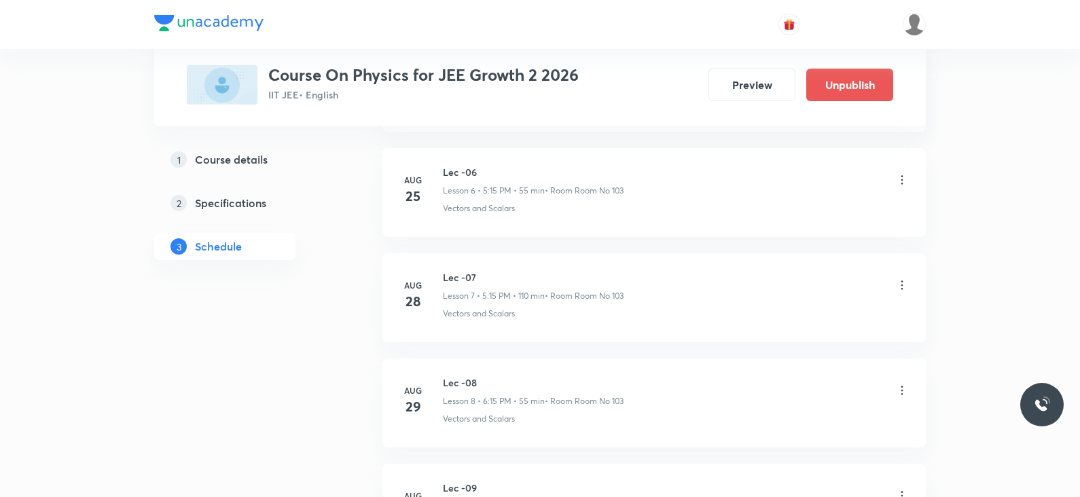
scroll to position [1123, 0]
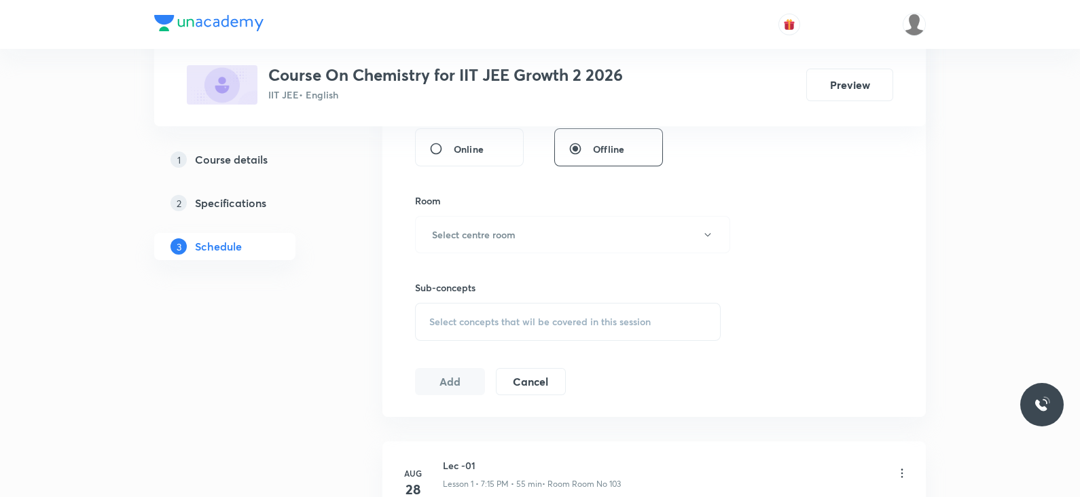
scroll to position [906, 0]
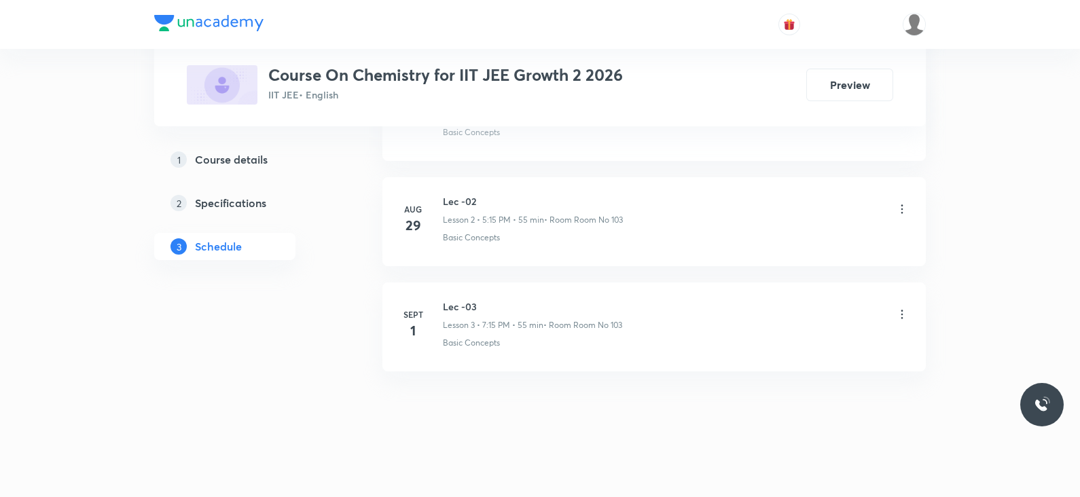
click at [467, 300] on h6 "Lec -03" at bounding box center [532, 307] width 179 height 14
copy h6 "Lec -03"
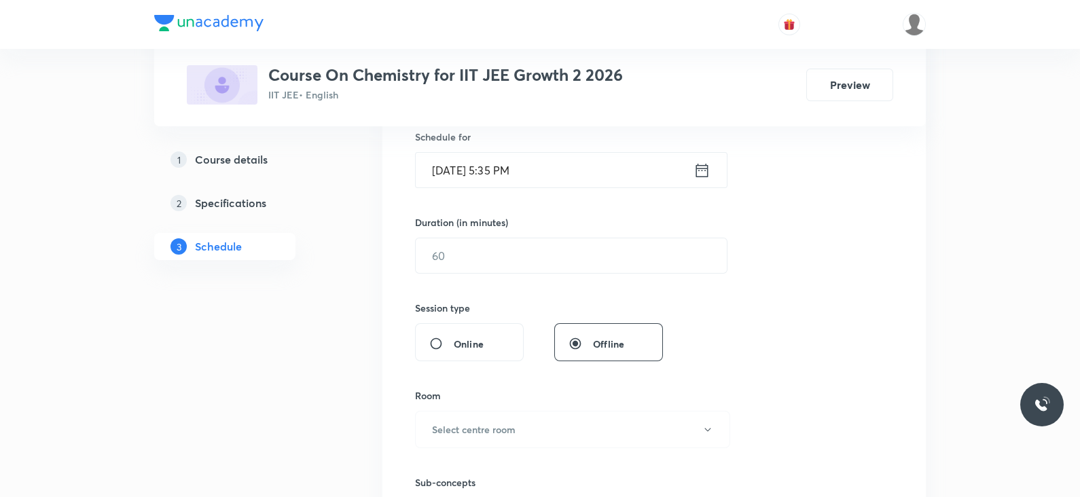
scroll to position [0, 0]
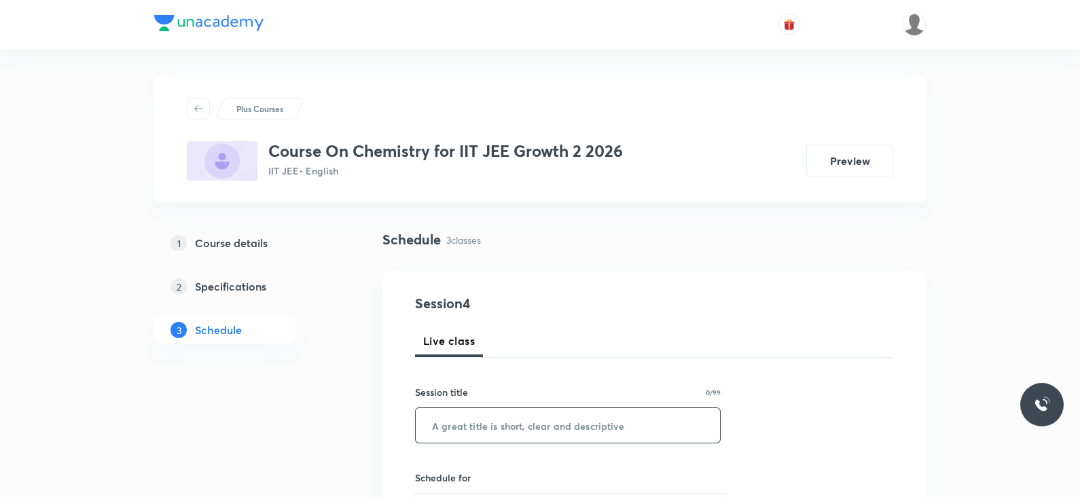
click at [476, 421] on input "text" at bounding box center [568, 425] width 304 height 35
paste input "Lec -03"
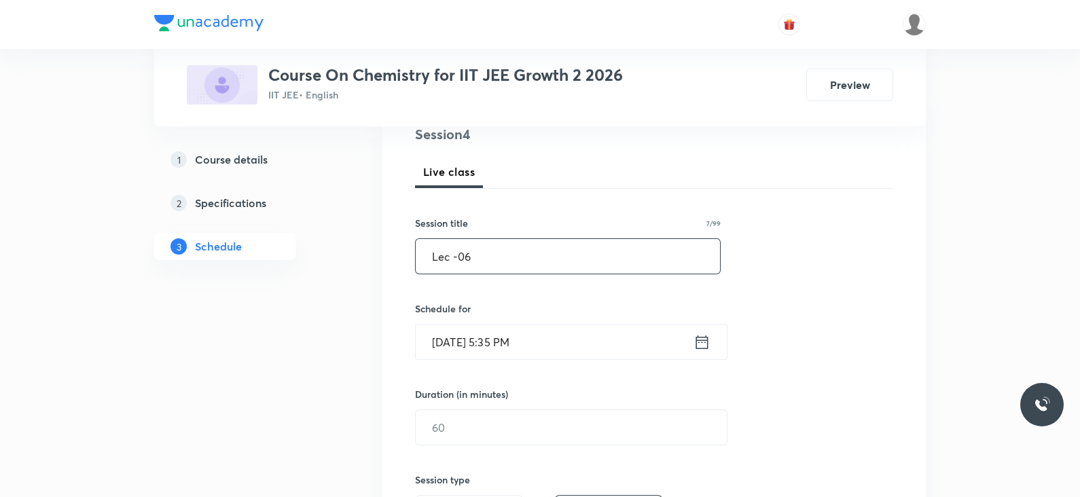
scroll to position [171, 0]
type input "Lec -06"
click at [699, 339] on icon at bounding box center [702, 340] width 12 height 14
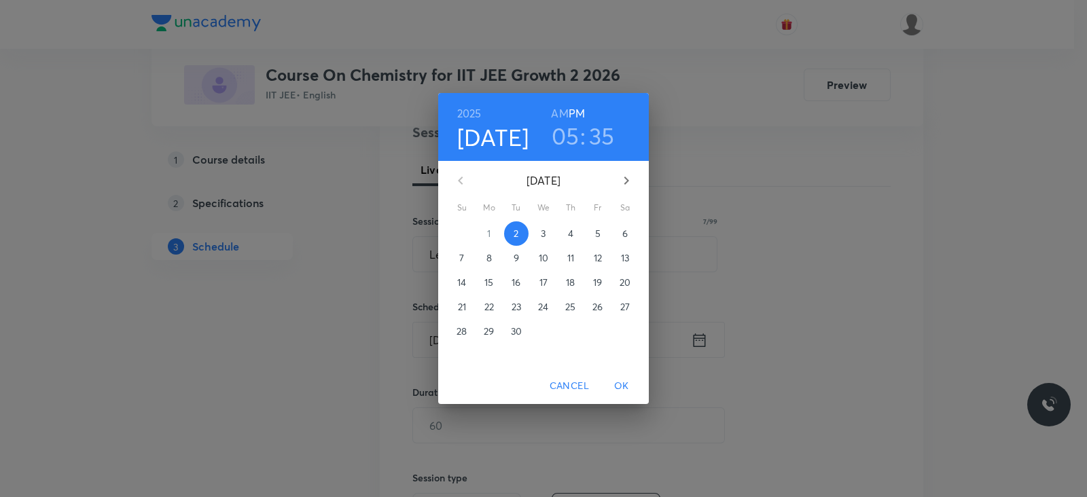
click at [557, 140] on h3 "05" at bounding box center [566, 136] width 28 height 29
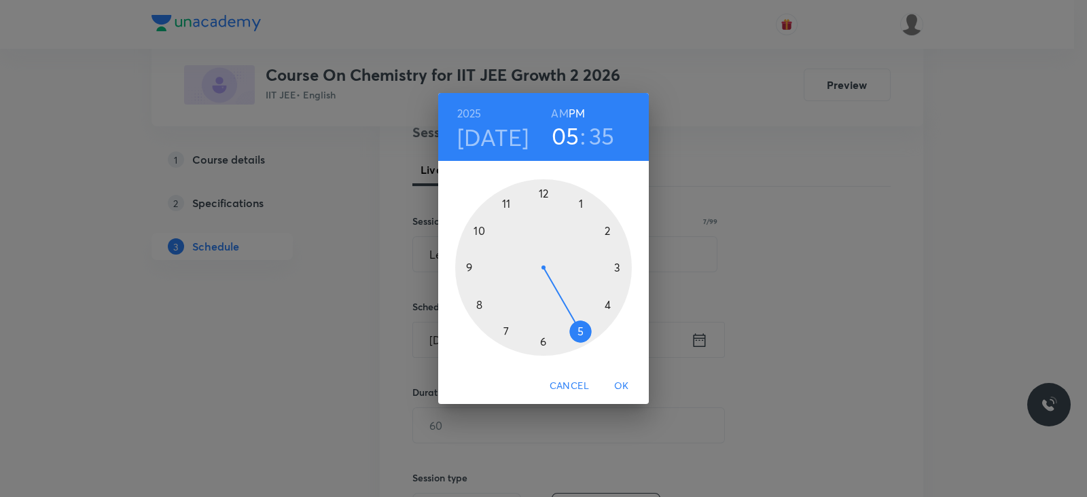
click at [502, 334] on div at bounding box center [543, 267] width 177 height 177
click at [622, 270] on div at bounding box center [543, 267] width 177 height 177
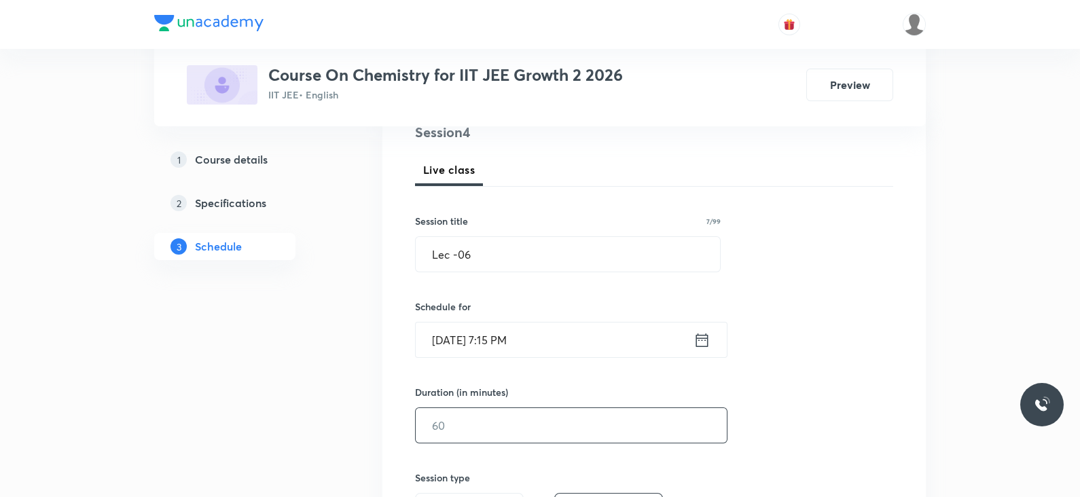
click at [493, 422] on input "text" at bounding box center [571, 425] width 311 height 35
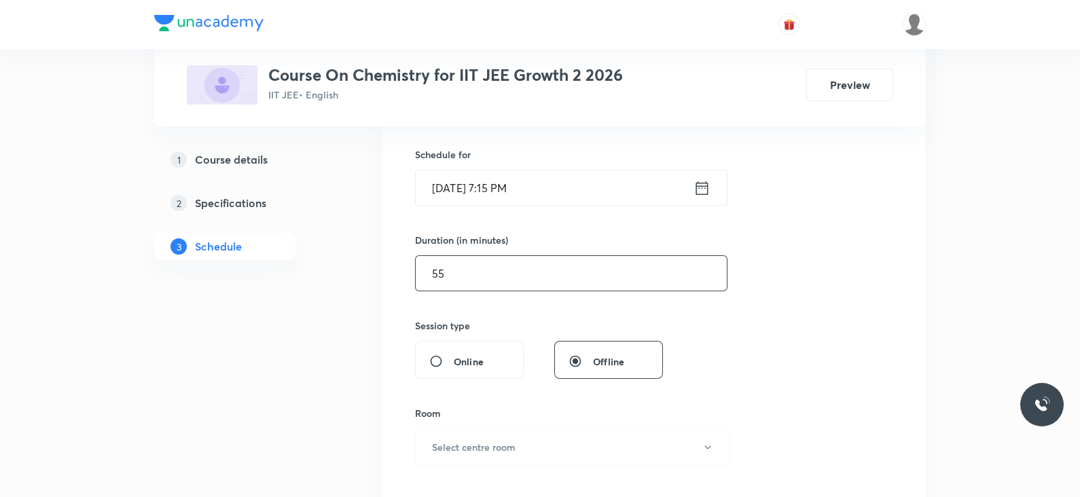
scroll to position [393, 0]
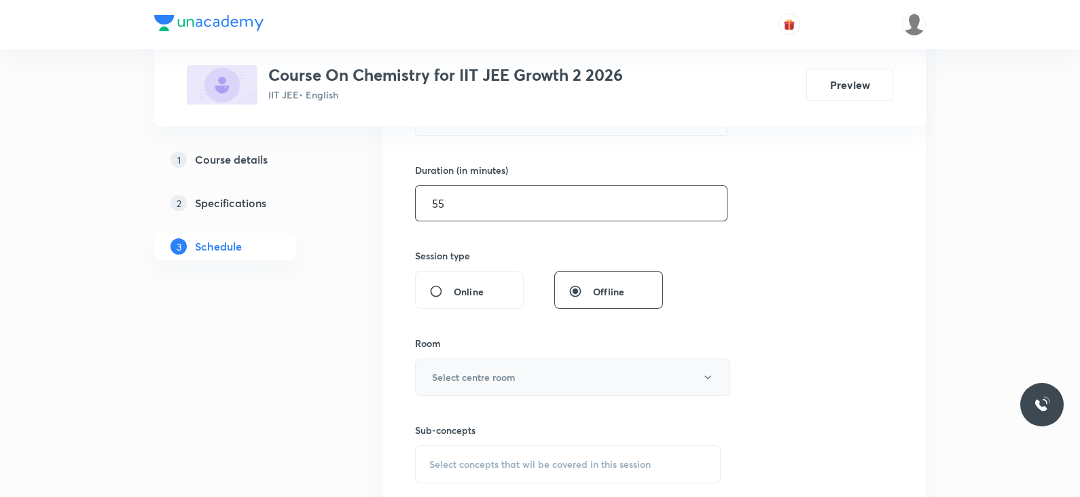
type input "55"
click at [495, 380] on h6 "Select centre room" at bounding box center [474, 377] width 84 height 14
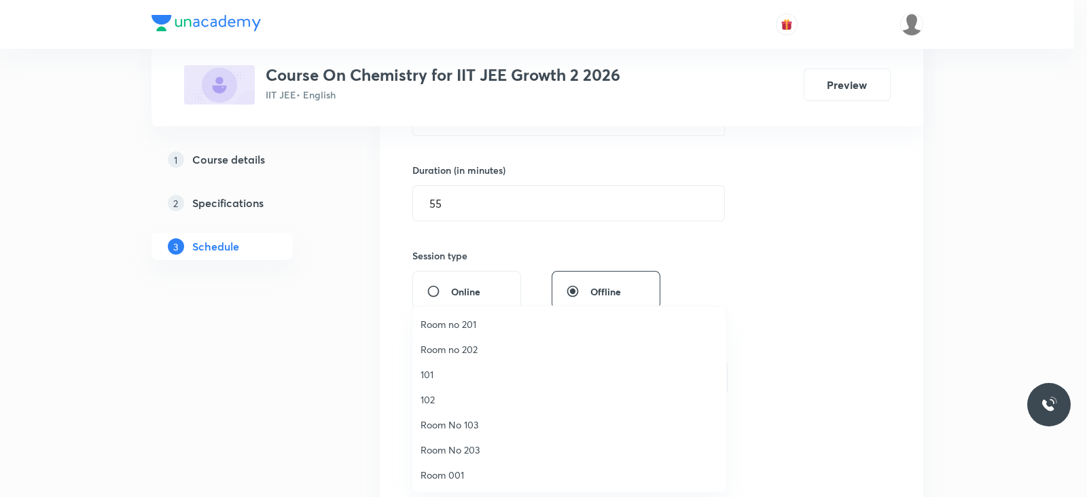
click at [469, 419] on span "Room No 103" at bounding box center [570, 425] width 298 height 14
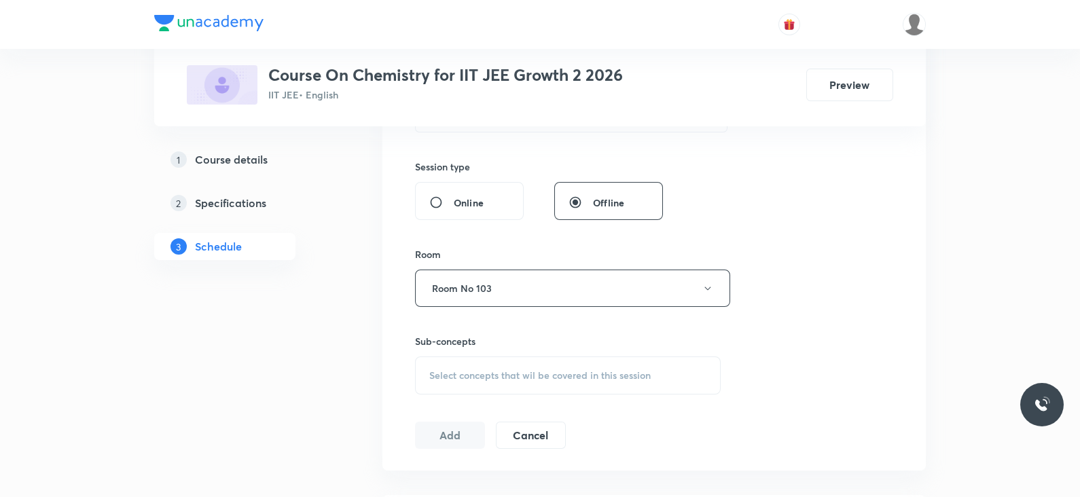
scroll to position [485, 0]
click at [556, 372] on span "Select concepts that wil be covered in this session" at bounding box center [539, 373] width 221 height 11
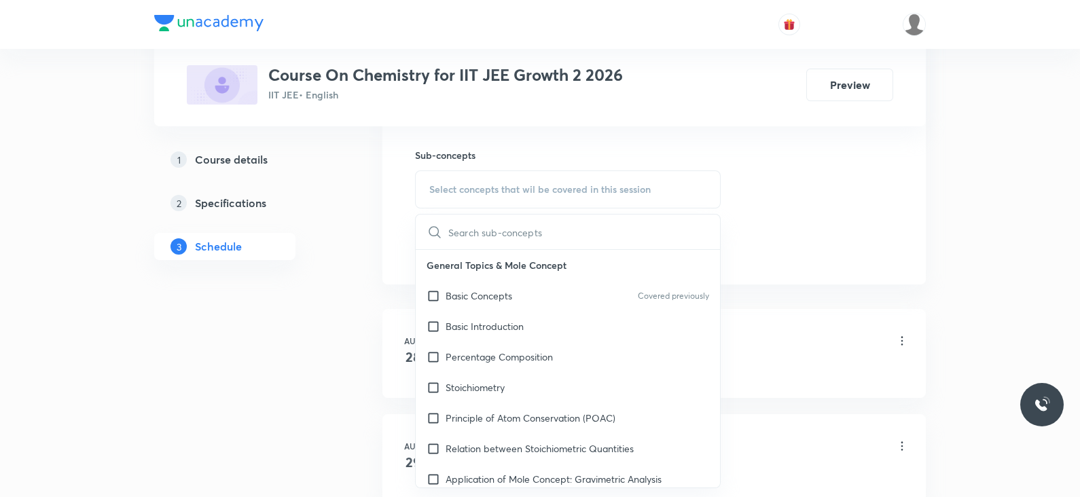
scroll to position [672, 0]
click at [564, 300] on div "Basic Concepts Covered previously" at bounding box center [568, 292] width 304 height 31
checkbox input "true"
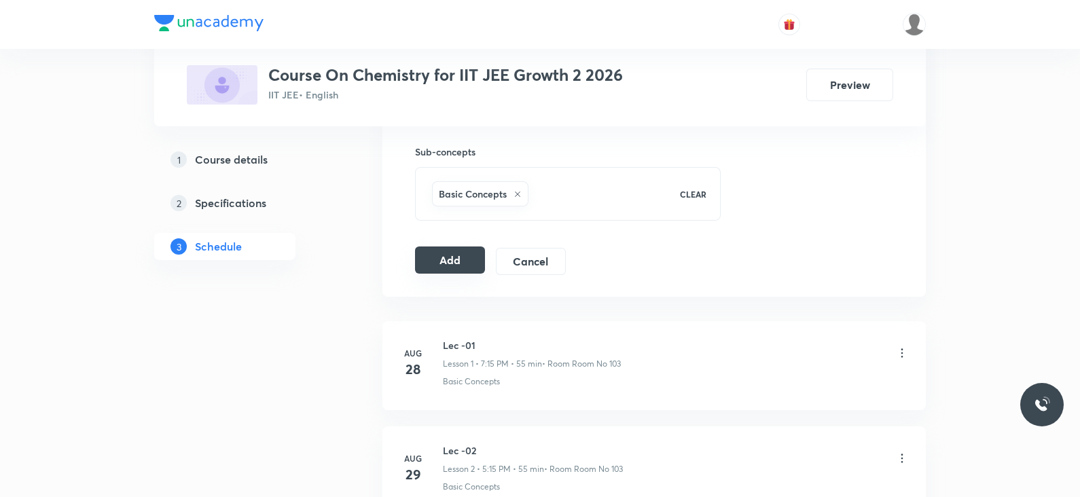
click at [432, 263] on button "Add" at bounding box center [450, 260] width 70 height 27
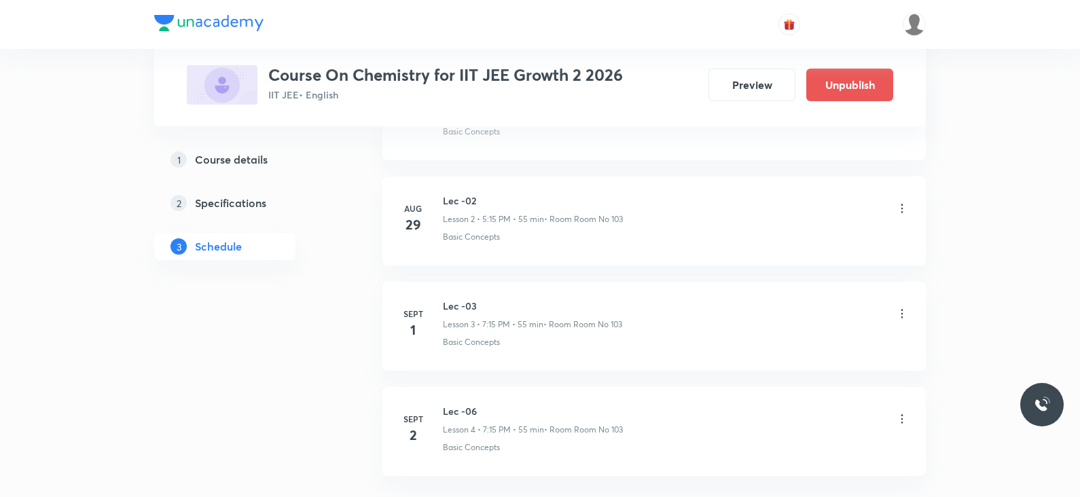
scroll to position [387, 0]
